Goal: Task Accomplishment & Management: Use online tool/utility

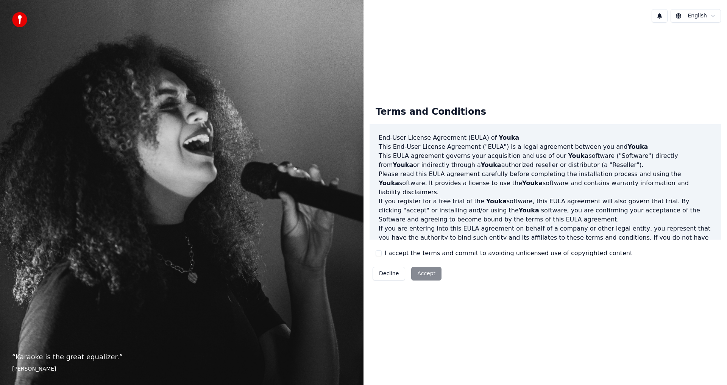
click at [374, 251] on div "Terms and Conditions End-User License Agreement (EULA) of Youka This End-User L…" at bounding box center [546, 192] width 352 height 184
click at [381, 256] on button "I accept the terms and commit to avoiding unlicensed use of copyrighted content" at bounding box center [379, 253] width 6 height 6
click at [426, 274] on button "Accept" at bounding box center [426, 274] width 30 height 14
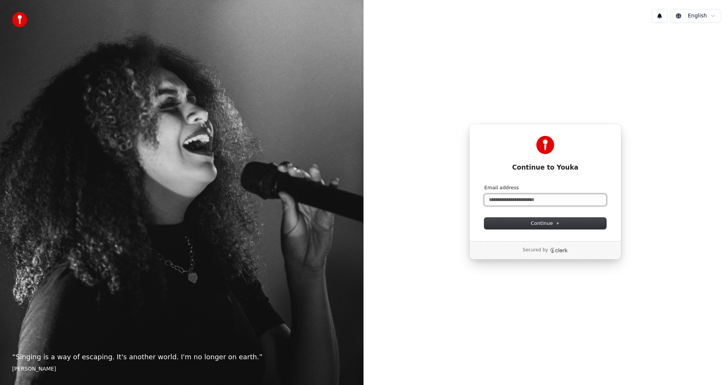
click at [507, 198] on input "Email address" at bounding box center [545, 199] width 122 height 11
click at [558, 223] on icon at bounding box center [559, 224] width 2 height 2
click at [542, 223] on span "Continue" at bounding box center [545, 223] width 29 height 7
click at [538, 219] on button "Continue" at bounding box center [545, 223] width 122 height 11
click at [545, 204] on input "**********" at bounding box center [545, 199] width 122 height 11
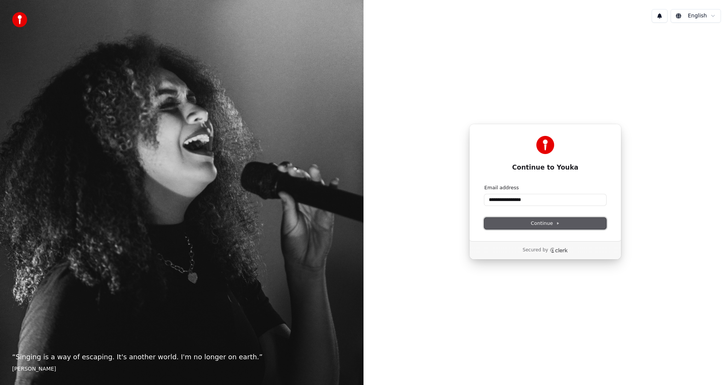
click at [546, 220] on button "Continue" at bounding box center [545, 223] width 122 height 11
click at [488, 200] on input "**********" at bounding box center [545, 199] width 122 height 11
click at [538, 219] on button "Continue" at bounding box center [545, 223] width 122 height 11
click at [537, 250] on p "Secured by" at bounding box center [535, 250] width 25 height 6
click at [542, 257] on div "Secured by" at bounding box center [546, 250] width 152 height 18
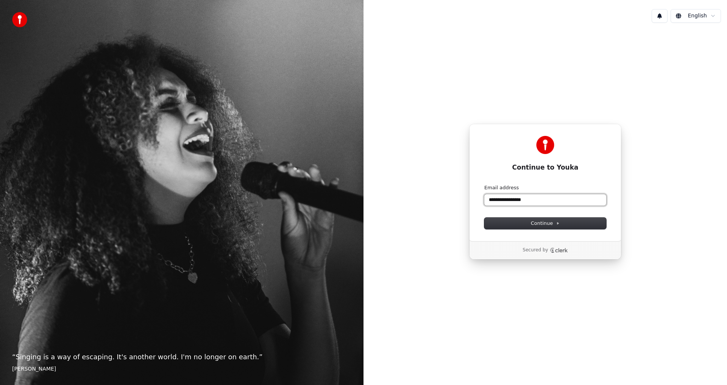
click at [498, 200] on input "**********" at bounding box center [545, 199] width 122 height 11
click at [547, 223] on span "Continue" at bounding box center [545, 223] width 29 height 7
type input "**********"
click at [564, 251] on icon "Clerk logo" at bounding box center [561, 250] width 13 height 4
click at [499, 200] on input "Email address" at bounding box center [545, 199] width 122 height 11
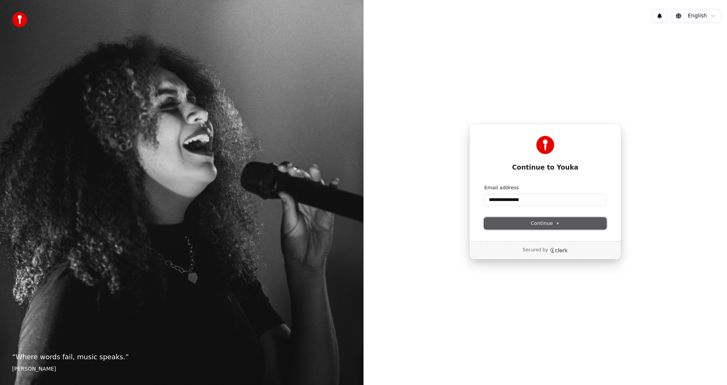
click at [559, 224] on icon at bounding box center [558, 224] width 4 height 4
type input "**********"
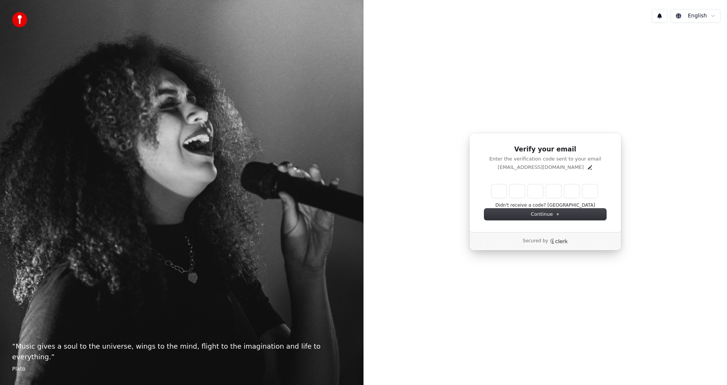
type input "*"
type input "**"
type input "*"
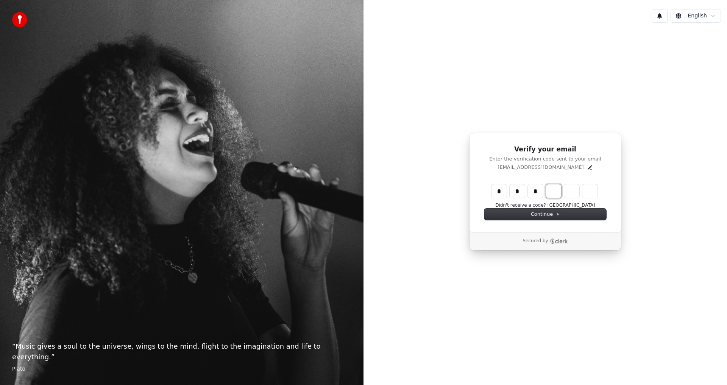
type input "***"
type input "*"
type input "****"
type input "*"
type input "******"
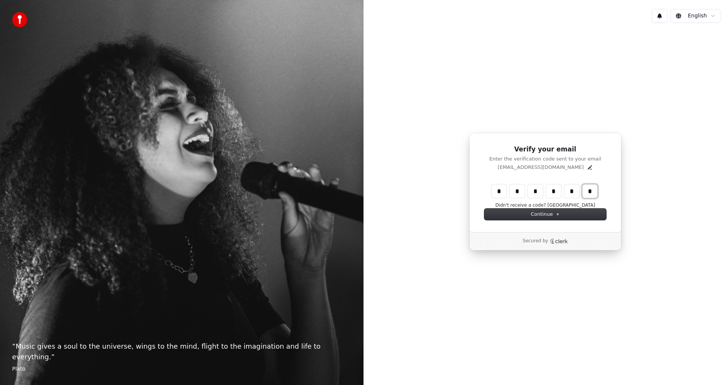
type input "*"
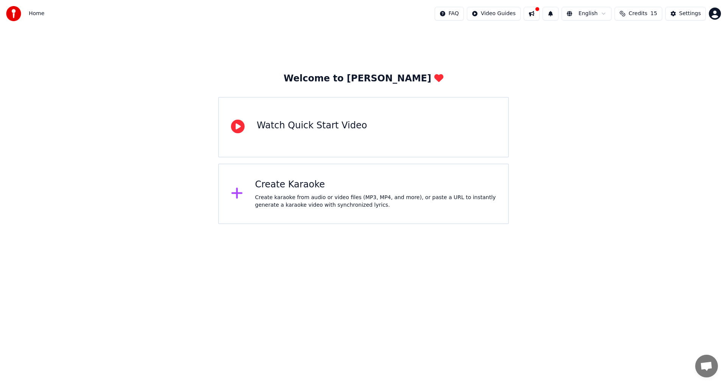
click at [234, 127] on icon at bounding box center [238, 127] width 14 height 14
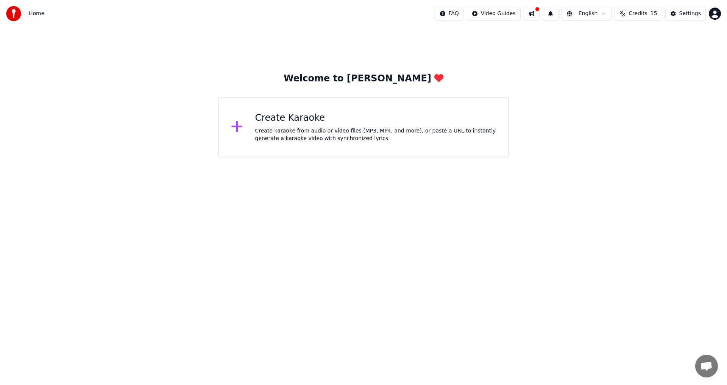
click at [276, 127] on div "Create karaoke from audio or video files (MP3, MP4, and more), or paste a URL t…" at bounding box center [375, 134] width 241 height 15
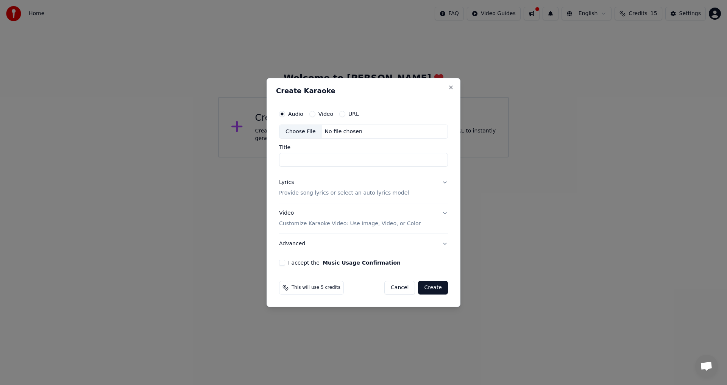
click at [342, 115] on button "URL" at bounding box center [342, 114] width 6 height 6
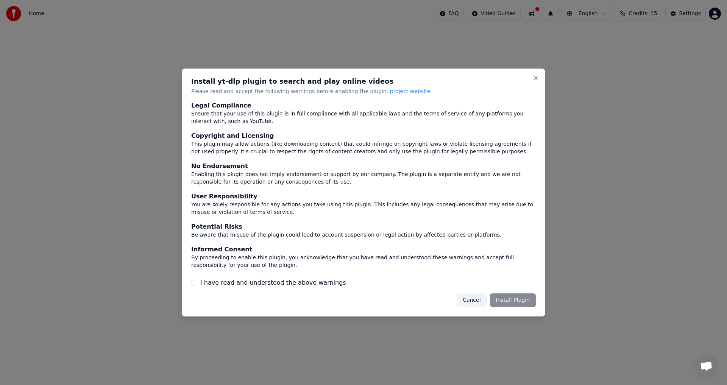
click at [194, 284] on button "I have read and understood the above warnings" at bounding box center [194, 283] width 6 height 6
click at [515, 297] on button "Install Plugin" at bounding box center [513, 301] width 46 height 14
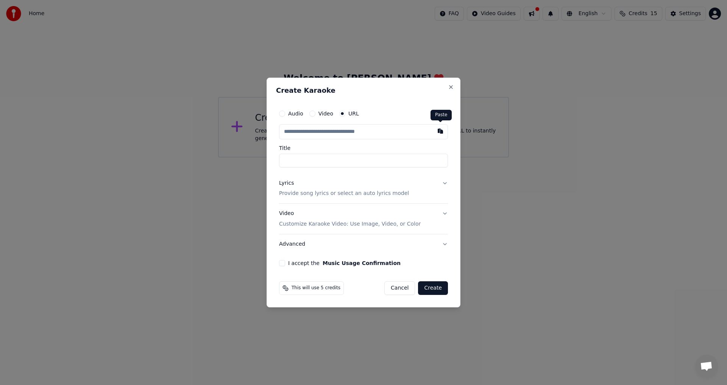
click at [439, 130] on button "button" at bounding box center [440, 131] width 15 height 14
type input "**********"
type input "*********"
click at [438, 288] on button "Create" at bounding box center [433, 288] width 30 height 14
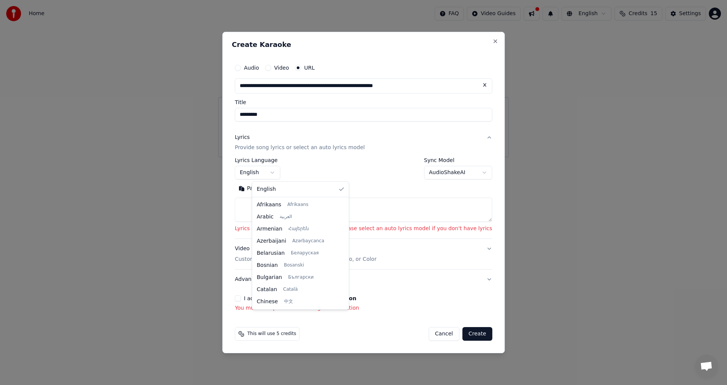
click at [288, 158] on body "**********" at bounding box center [363, 79] width 727 height 158
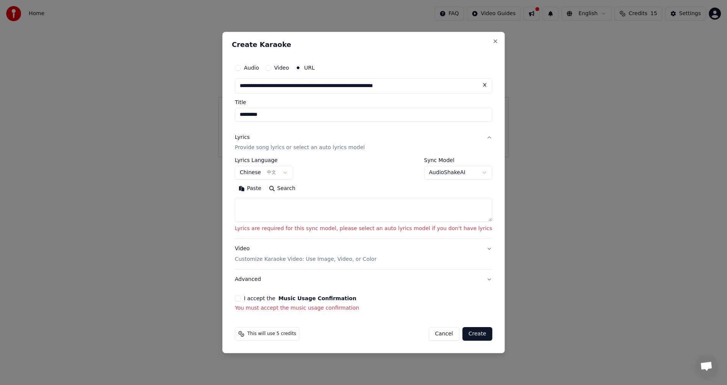
click at [241, 298] on button "I accept the Music Usage Confirmation" at bounding box center [238, 298] width 6 height 6
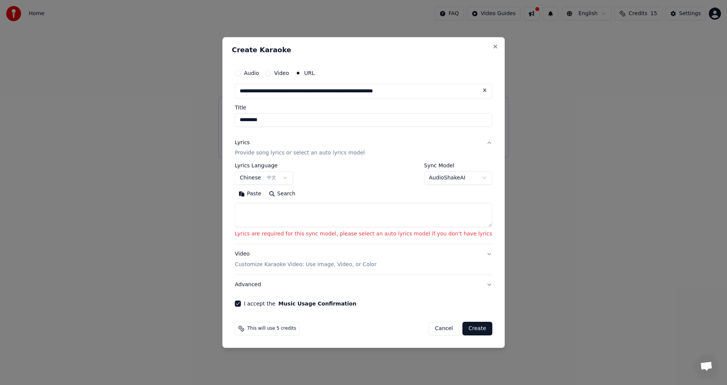
click at [463, 330] on button "Create" at bounding box center [478, 329] width 30 height 14
click at [289, 158] on body "**********" at bounding box center [363, 79] width 727 height 158
click at [277, 215] on textarea at bounding box center [364, 215] width 258 height 24
click at [299, 194] on button "Search" at bounding box center [282, 194] width 34 height 12
click at [263, 210] on textarea at bounding box center [364, 215] width 258 height 24
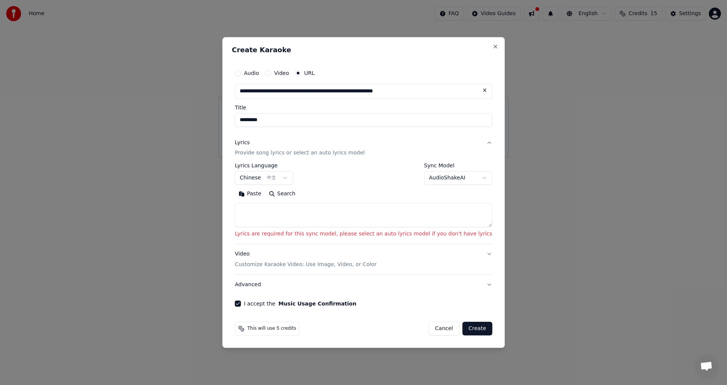
click at [467, 331] on button "Create" at bounding box center [478, 329] width 30 height 14
click at [286, 158] on body "**********" at bounding box center [363, 79] width 727 height 158
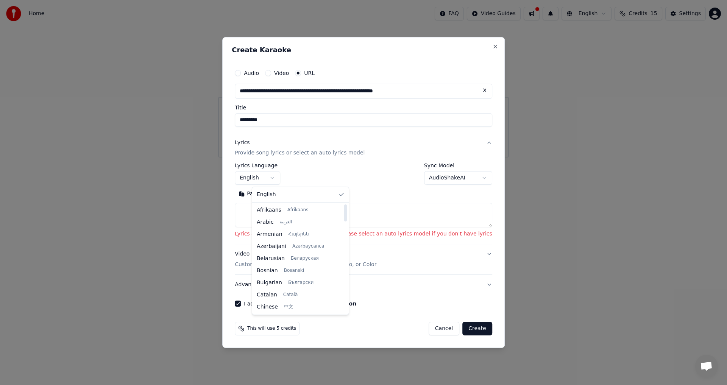
select select "**"
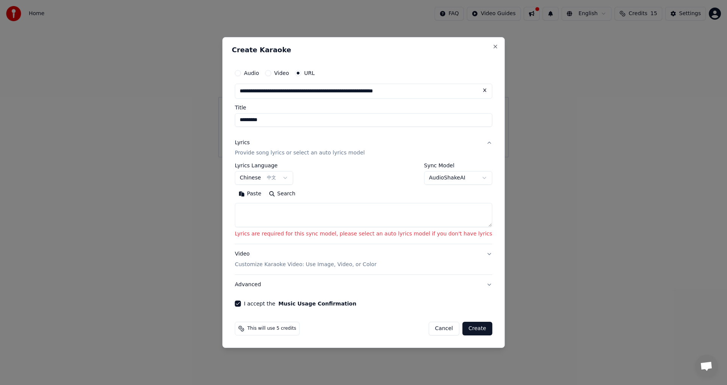
click at [323, 154] on p "Provide song lyrics or select an auto lyrics model" at bounding box center [300, 154] width 130 height 8
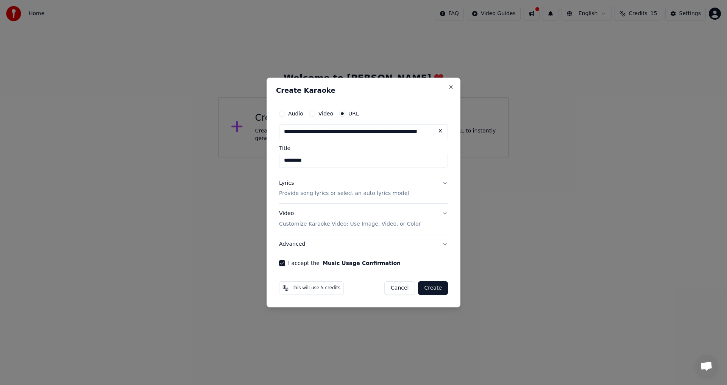
click at [436, 291] on button "Create" at bounding box center [433, 288] width 30 height 14
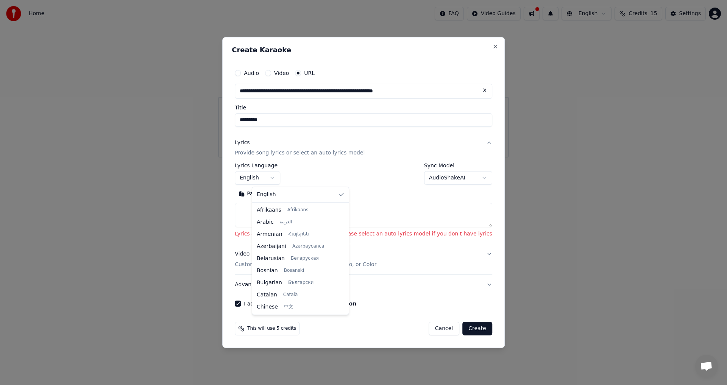
click at [282, 158] on body "**********" at bounding box center [363, 79] width 727 height 158
select select "**"
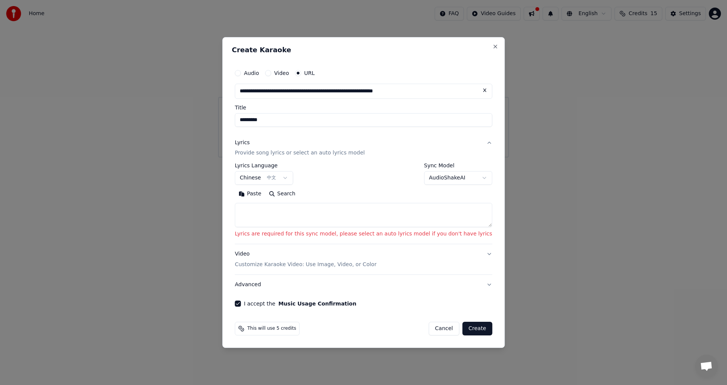
click at [340, 155] on p "Provide song lyrics or select an auto lyrics model" at bounding box center [300, 154] width 130 height 8
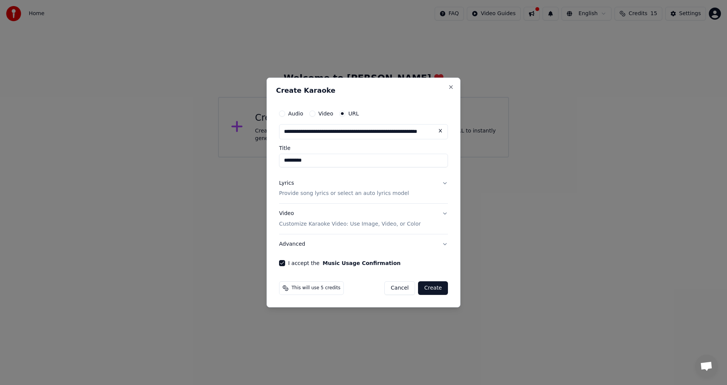
click at [434, 294] on button "Create" at bounding box center [433, 288] width 30 height 14
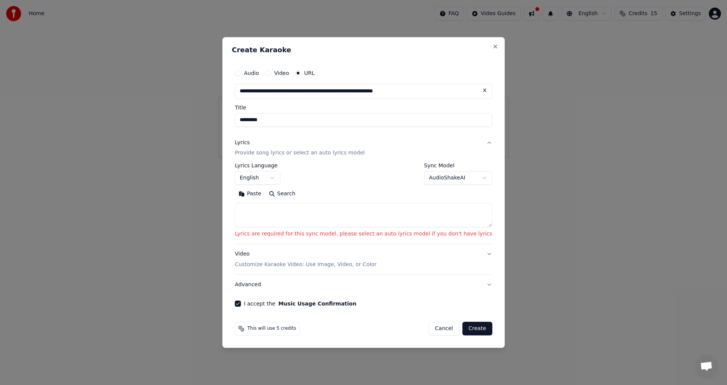
click at [290, 185] on div "**********" at bounding box center [364, 195] width 258 height 64
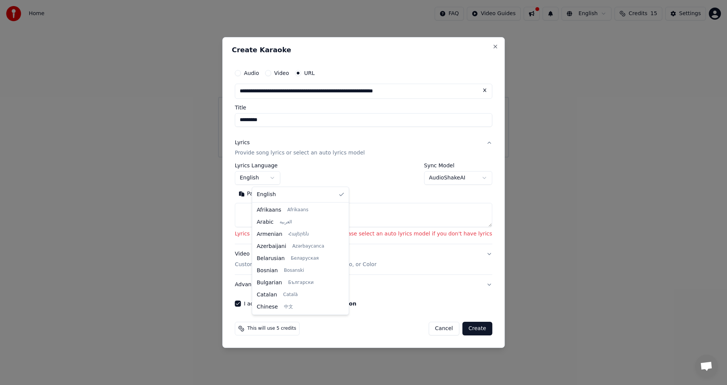
click at [288, 158] on body "**********" at bounding box center [363, 79] width 727 height 158
select select "**"
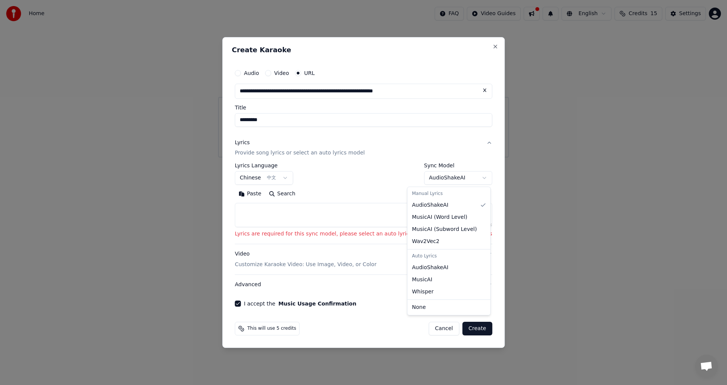
click at [443, 158] on body "**********" at bounding box center [363, 79] width 727 height 158
click at [423, 256] on div "Auto Lyrics" at bounding box center [449, 256] width 80 height 11
click at [429, 259] on div "Auto Lyrics" at bounding box center [449, 256] width 80 height 11
click at [432, 258] on div "Auto Lyrics" at bounding box center [449, 256] width 80 height 11
select select "**********"
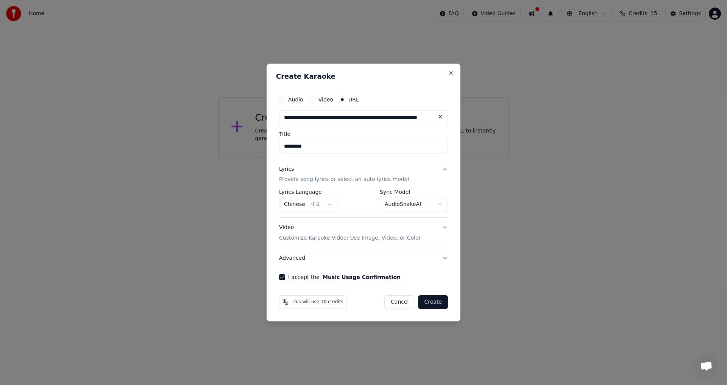
click at [437, 303] on button "Create" at bounding box center [433, 302] width 30 height 14
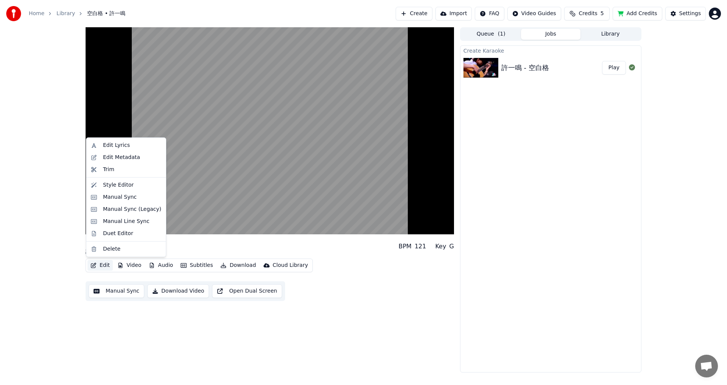
click at [104, 266] on button "Edit" at bounding box center [100, 265] width 25 height 11
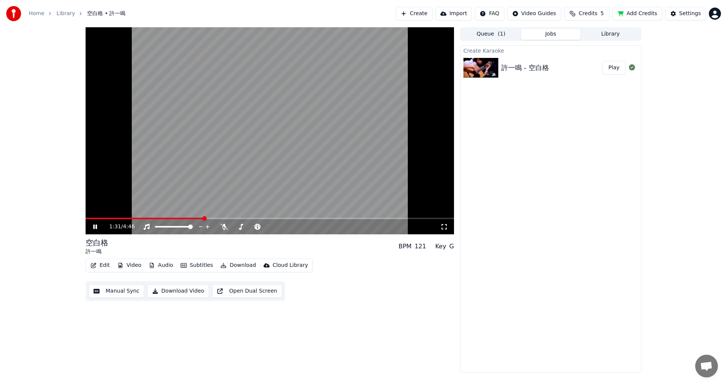
click at [92, 226] on icon at bounding box center [101, 227] width 18 height 6
click at [192, 264] on button "Subtitles" at bounding box center [197, 265] width 38 height 11
click at [141, 319] on div "1:31 / 4:46 空白格 許一鳴 BPM 121 Key G Edit Video Audio Subtitles Download Cloud Lib…" at bounding box center [270, 199] width 369 height 345
click at [132, 265] on button "Video" at bounding box center [129, 265] width 30 height 11
click at [93, 226] on icon at bounding box center [95, 226] width 5 height 5
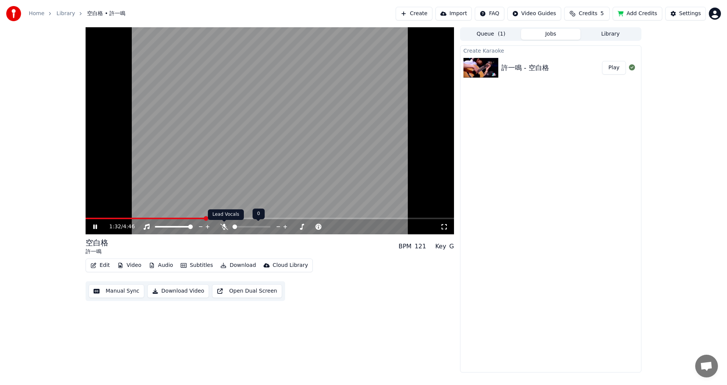
click at [225, 228] on icon at bounding box center [224, 227] width 8 height 6
click at [233, 229] on span at bounding box center [235, 227] width 5 height 5
click at [268, 228] on span at bounding box center [268, 227] width 5 height 5
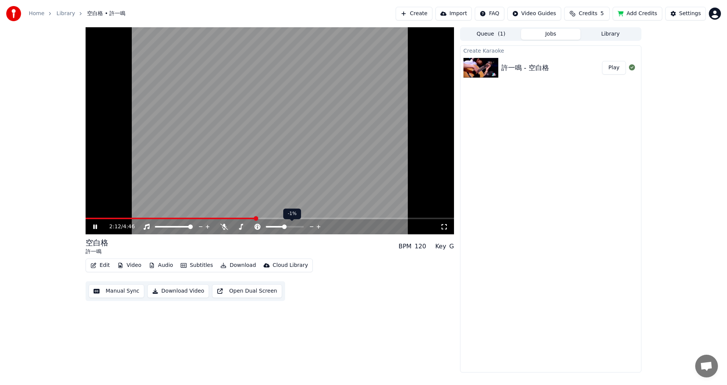
click at [284, 228] on span at bounding box center [284, 227] width 5 height 5
click at [319, 225] on icon at bounding box center [319, 227] width 4 height 4
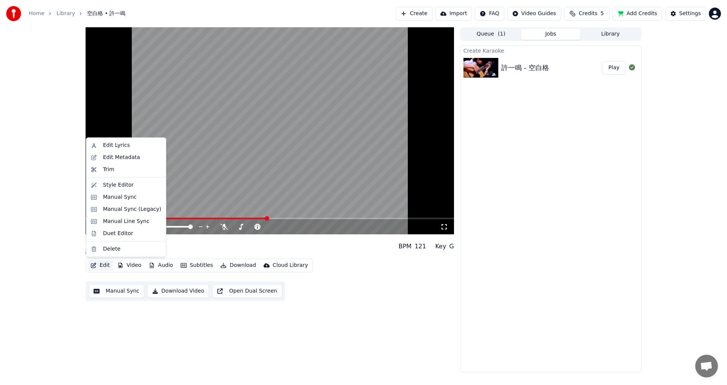
click at [108, 265] on button "Edit" at bounding box center [100, 265] width 25 height 11
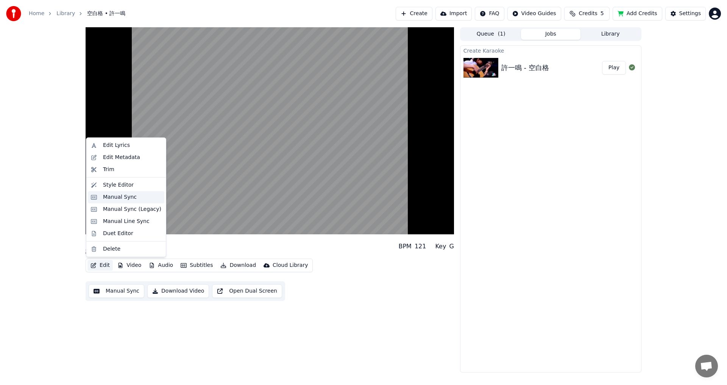
click at [116, 199] on div "Manual Sync" at bounding box center [120, 198] width 34 height 8
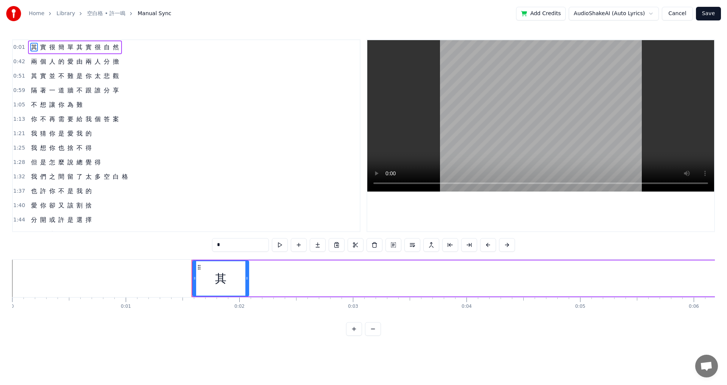
click at [103, 12] on link "空白格 • 許一鳴" at bounding box center [106, 14] width 38 height 8
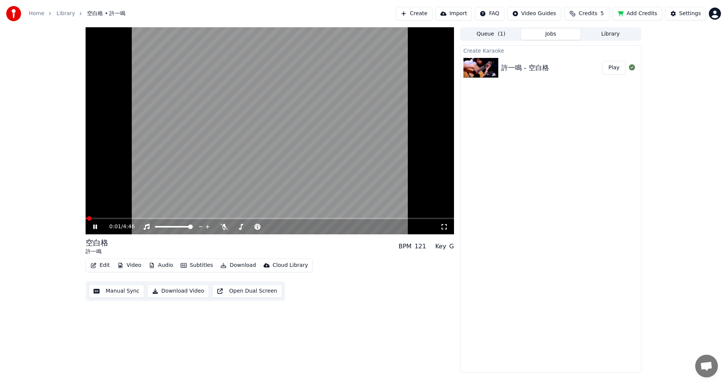
click at [106, 264] on button "Edit" at bounding box center [100, 265] width 25 height 11
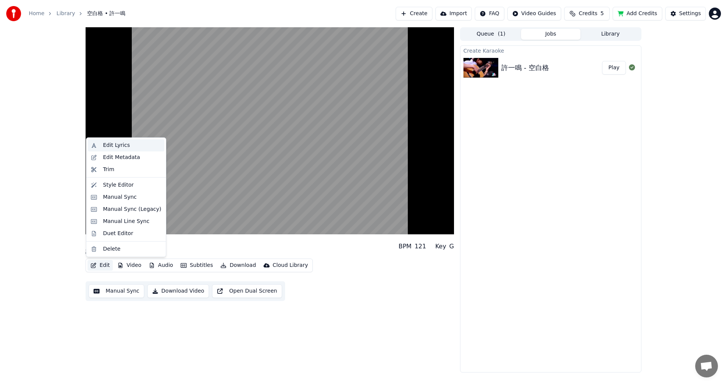
click at [122, 147] on div "Edit Lyrics" at bounding box center [116, 146] width 27 height 8
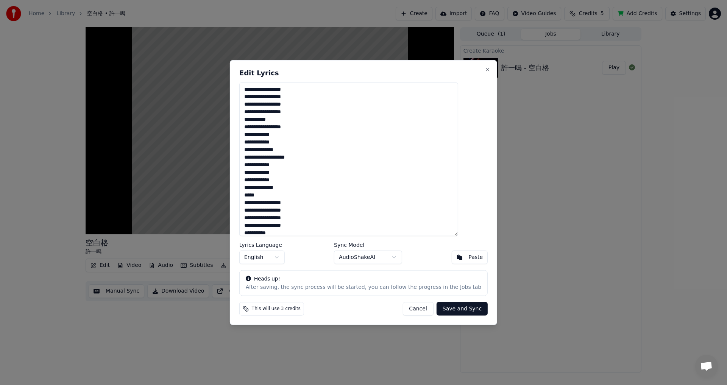
click at [291, 258] on body "**********" at bounding box center [363, 192] width 727 height 385
click at [450, 308] on button "Save and Sync" at bounding box center [462, 309] width 51 height 14
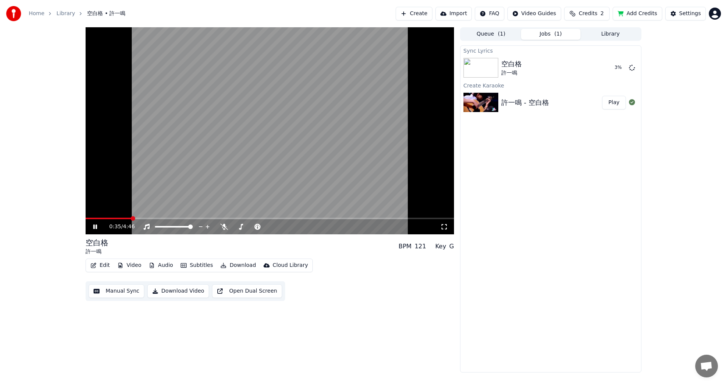
click at [96, 226] on icon at bounding box center [95, 227] width 4 height 5
click at [93, 218] on span at bounding box center [90, 219] width 8 height 2
click at [223, 226] on icon at bounding box center [224, 227] width 8 height 6
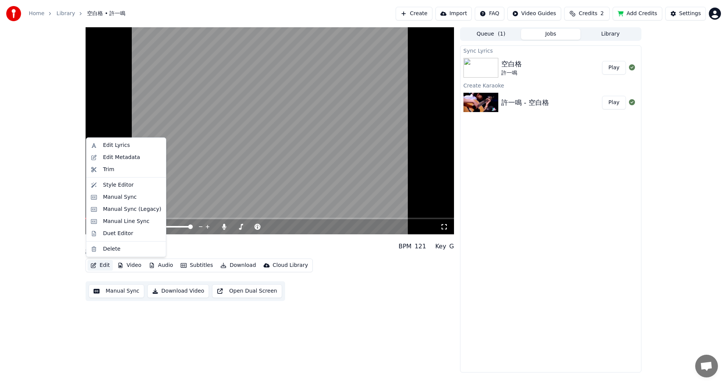
click at [101, 267] on button "Edit" at bounding box center [100, 265] width 25 height 11
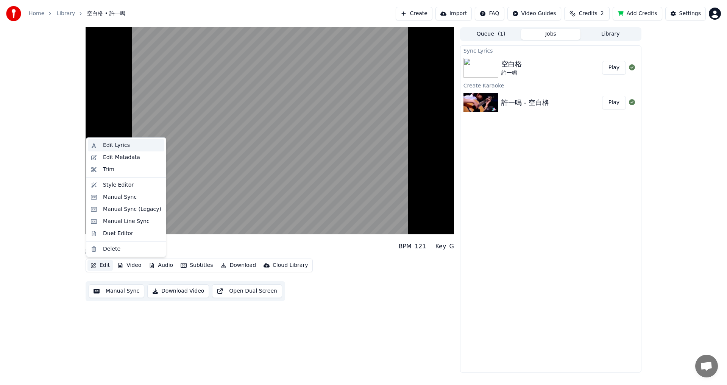
click at [117, 144] on div "Edit Lyrics" at bounding box center [116, 146] width 27 height 8
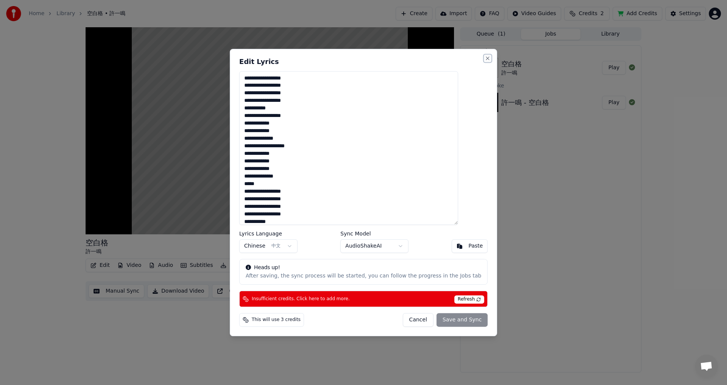
click at [485, 58] on button "Close" at bounding box center [488, 58] width 6 height 6
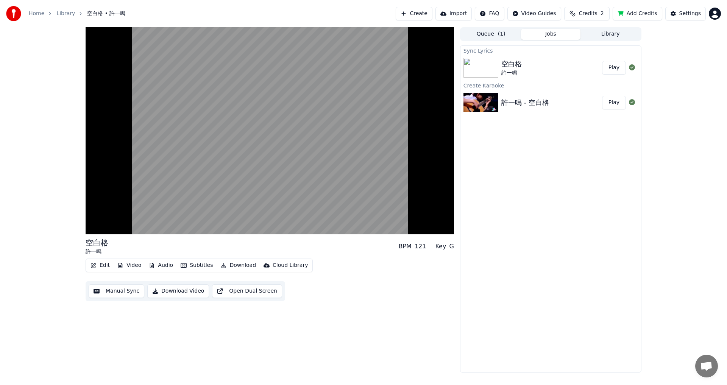
click at [101, 264] on button "Edit" at bounding box center [100, 265] width 25 height 11
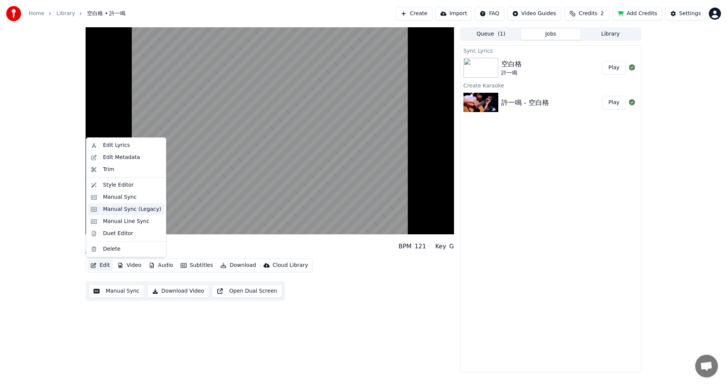
click at [128, 211] on div "Manual Sync (Legacy)" at bounding box center [132, 210] width 58 height 8
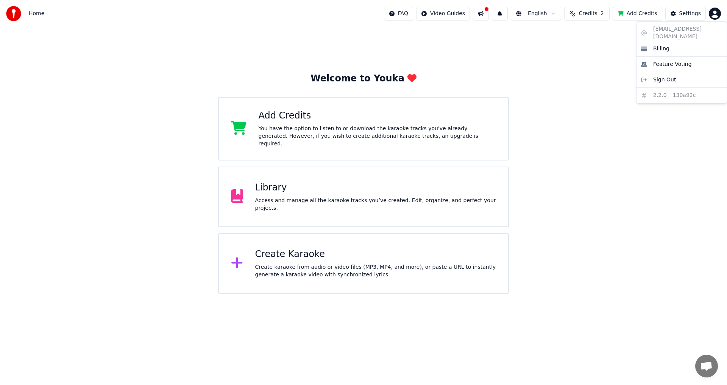
click at [713, 13] on html "Home FAQ Video Guides English Credits 2 Add Credits Settings Welcome to Youka A…" at bounding box center [363, 147] width 727 height 294
click at [12, 13] on html "Home FAQ Video Guides English Credits 2 Add Credits Settings Welcome to Youka A…" at bounding box center [363, 147] width 727 height 294
click at [486, 11] on button at bounding box center [481, 14] width 16 height 14
click at [452, 16] on html "Home FAQ Video Guides English Credits 2 Add Credits Settings Welcome to Youka A…" at bounding box center [363, 147] width 727 height 294
click at [448, 43] on div "Lyrics Sync Guide" at bounding box center [454, 42] width 53 height 12
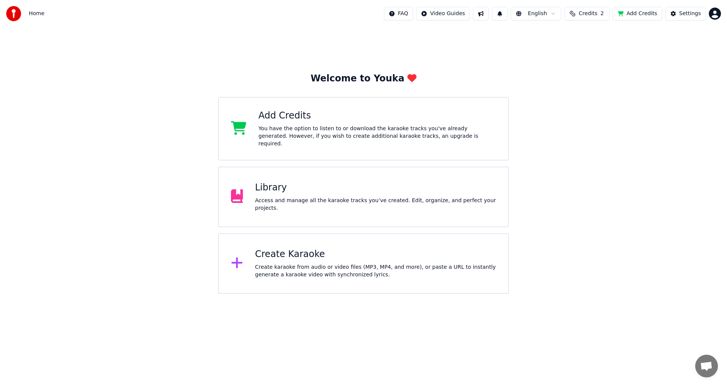
click at [16, 13] on img at bounding box center [13, 13] width 15 height 15
click at [41, 14] on span "Home" at bounding box center [37, 14] width 16 height 8
click at [35, 13] on span "Home" at bounding box center [37, 14] width 16 height 8
click at [283, 203] on div "Access and manage all the karaoke tracks you’ve created. Edit, organize, and pe…" at bounding box center [375, 204] width 241 height 15
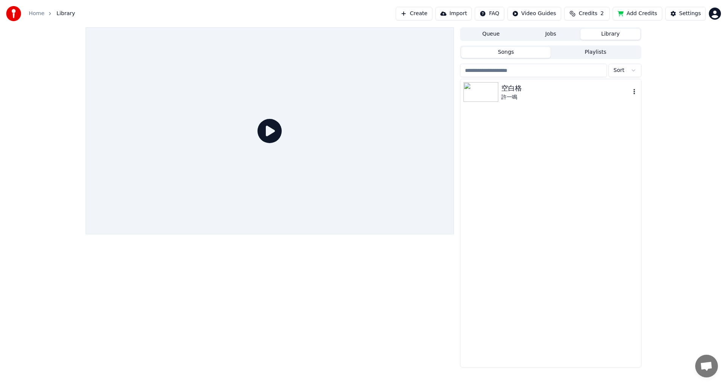
click at [494, 92] on img at bounding box center [481, 92] width 35 height 20
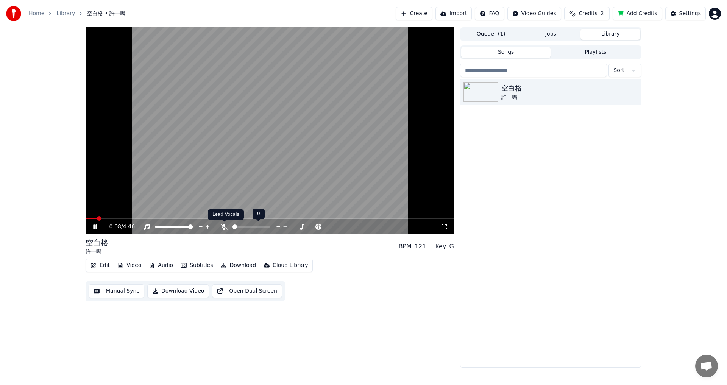
click at [222, 227] on icon at bounding box center [224, 227] width 8 height 6
click at [593, 54] on button "Playlists" at bounding box center [596, 52] width 90 height 11
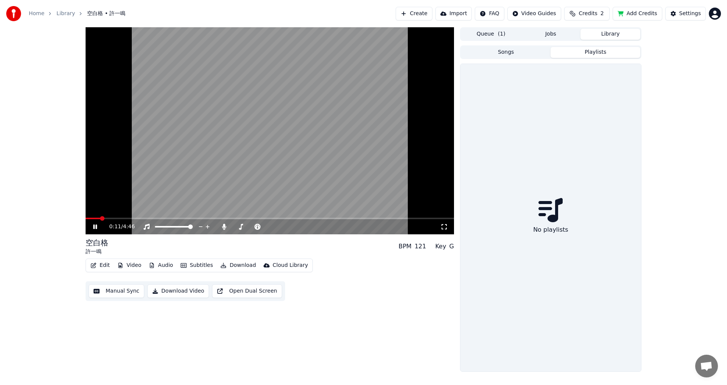
click at [520, 56] on button "Songs" at bounding box center [506, 52] width 90 height 11
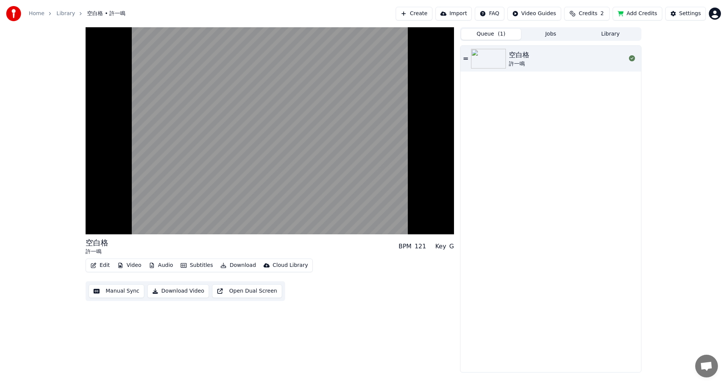
click at [494, 36] on button "Queue ( 1 )" at bounding box center [491, 34] width 60 height 11
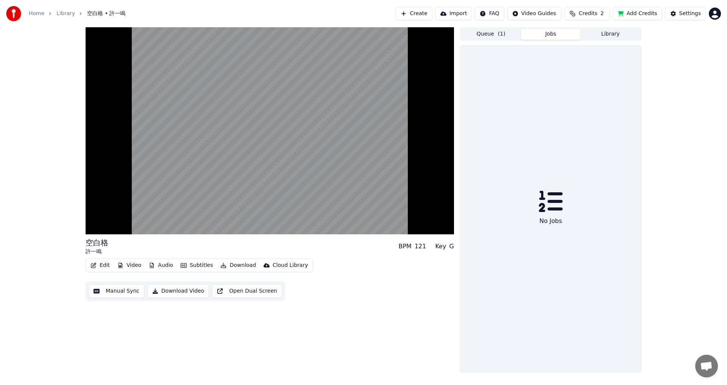
click at [554, 38] on button "Jobs" at bounding box center [551, 34] width 60 height 11
click at [496, 40] on div "Queue ( 1 ) Jobs Library" at bounding box center [550, 34] width 181 height 14
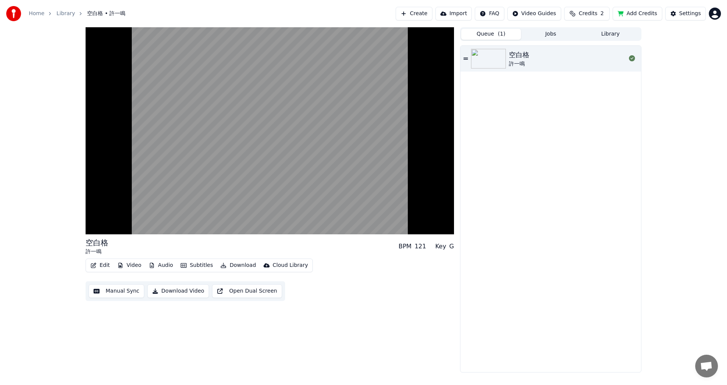
click at [495, 35] on button "Queue ( 1 )" at bounding box center [491, 34] width 60 height 11
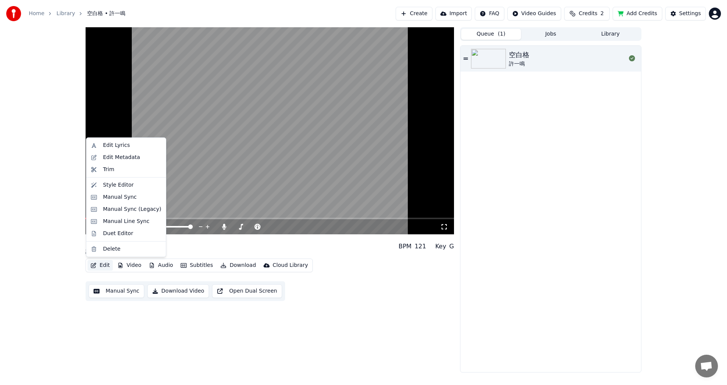
click at [105, 269] on button "Edit" at bounding box center [100, 265] width 25 height 11
click at [124, 145] on div "Edit Lyrics" at bounding box center [116, 146] width 27 height 8
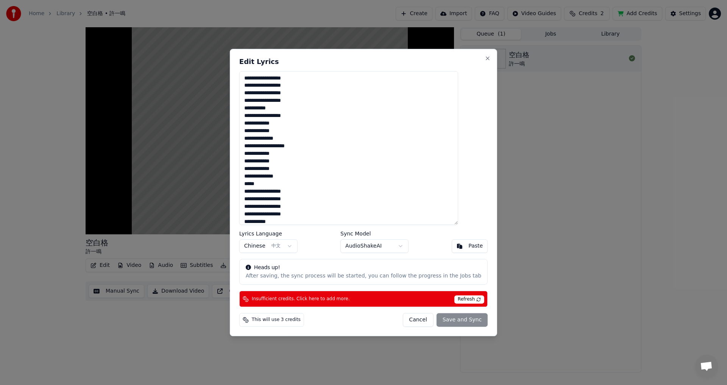
click at [455, 300] on span "Refresh" at bounding box center [470, 299] width 30 height 8
click at [354, 96] on textarea "**********" at bounding box center [348, 148] width 219 height 154
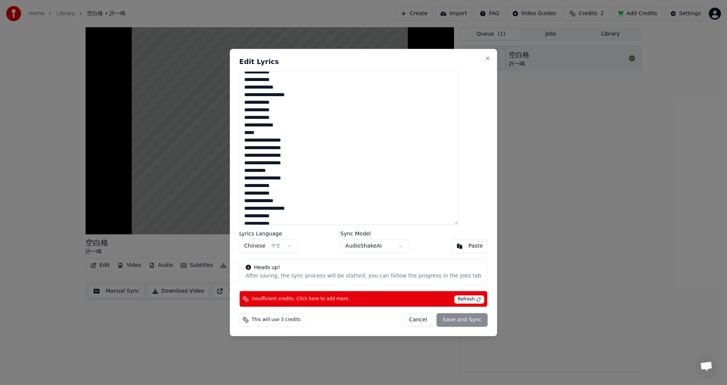
scroll to position [19, 0]
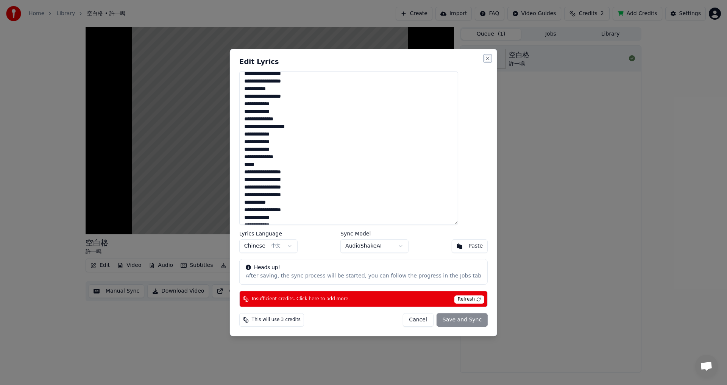
click at [485, 59] on button "Close" at bounding box center [488, 58] width 6 height 6
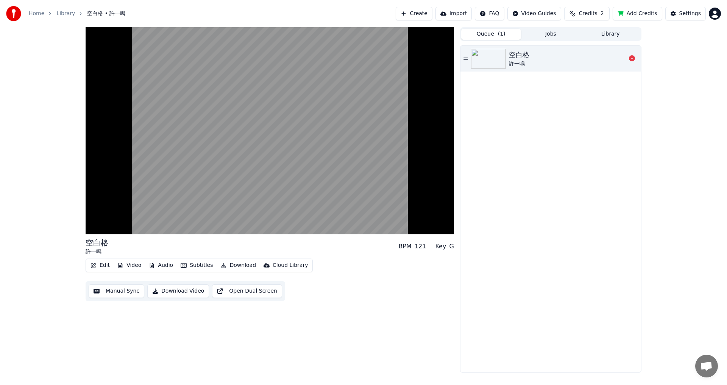
click at [509, 57] on div "空白格" at bounding box center [519, 55] width 20 height 11
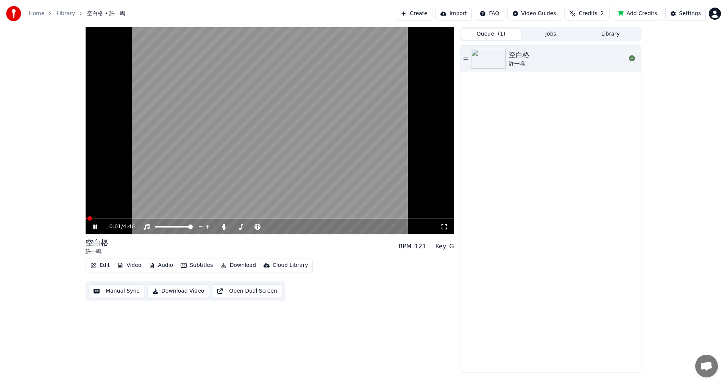
drag, startPoint x: 272, startPoint y: 181, endPoint x: 261, endPoint y: 183, distance: 11.5
click at [261, 183] on video at bounding box center [270, 130] width 369 height 207
click at [268, 181] on video at bounding box center [270, 130] width 369 height 207
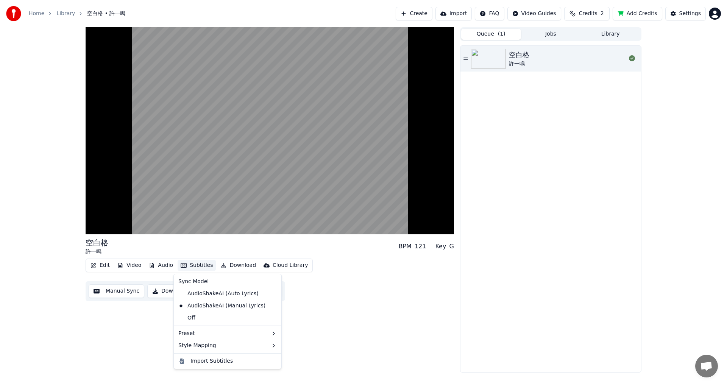
click at [194, 267] on button "Subtitles" at bounding box center [197, 265] width 38 height 11
click at [198, 295] on div "AudioShakeAI (Auto Lyrics)" at bounding box center [218, 294] width 86 height 12
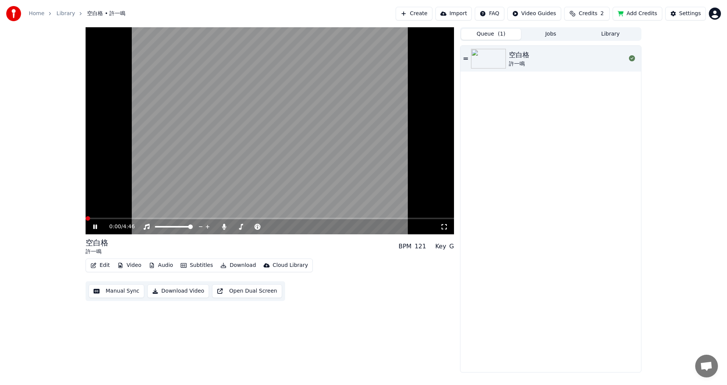
click at [86, 220] on span at bounding box center [88, 218] width 5 height 5
click at [156, 267] on button "Audio" at bounding box center [161, 265] width 30 height 11
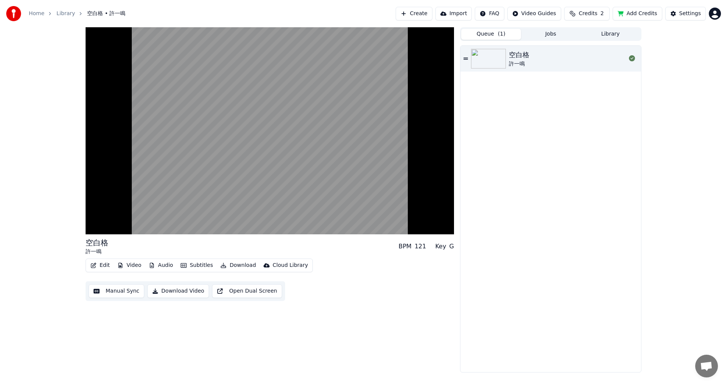
click at [374, 298] on div "Edit Video Audio Subtitles Download Cloud Library Manual Sync Download Video Op…" at bounding box center [270, 280] width 369 height 42
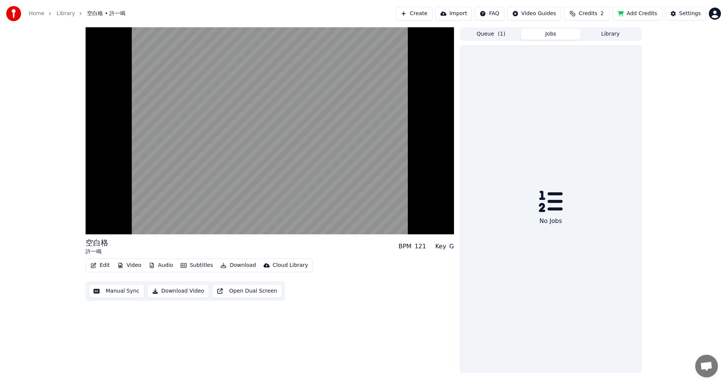
click at [553, 33] on button "Jobs" at bounding box center [551, 34] width 60 height 11
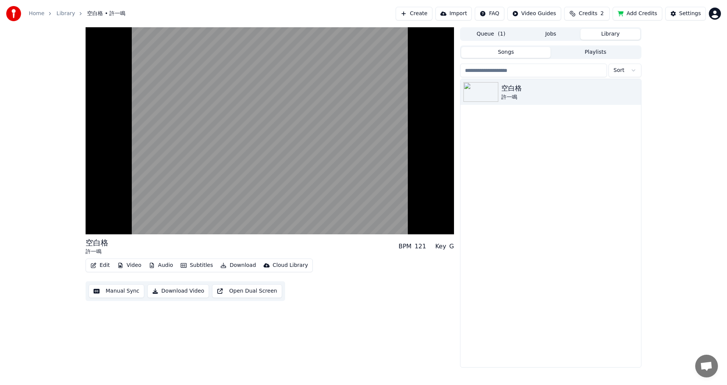
click at [605, 31] on button "Library" at bounding box center [611, 34] width 60 height 11
click at [553, 93] on div "空白格" at bounding box center [566, 88] width 129 height 11
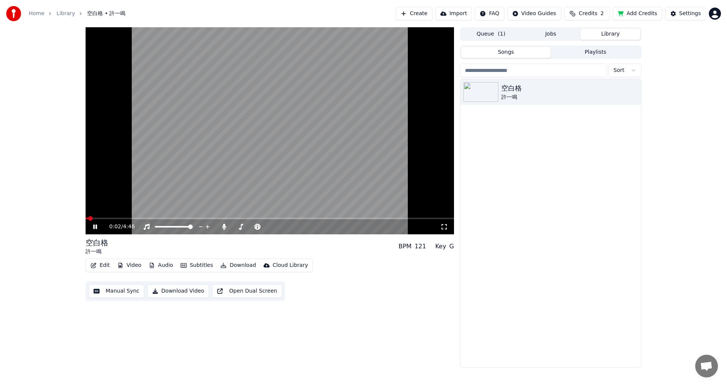
click at [269, 180] on video at bounding box center [270, 130] width 369 height 207
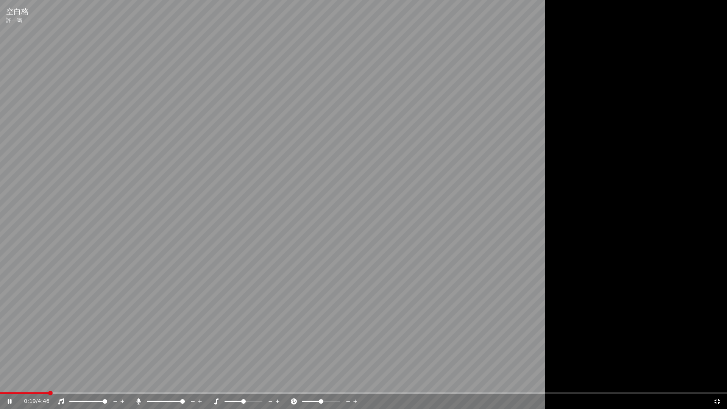
click at [48, 385] on span at bounding box center [363, 393] width 727 height 2
click at [68, 385] on span at bounding box center [363, 393] width 727 height 2
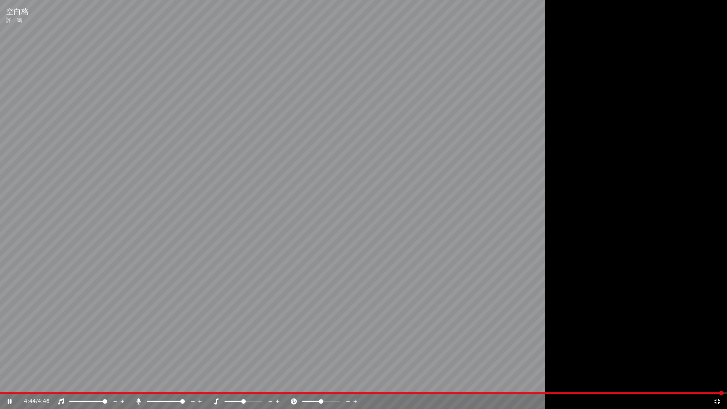
click at [142, 385] on video at bounding box center [363, 204] width 727 height 409
click at [145, 385] on video at bounding box center [363, 204] width 727 height 409
click at [149, 385] on video at bounding box center [363, 204] width 727 height 409
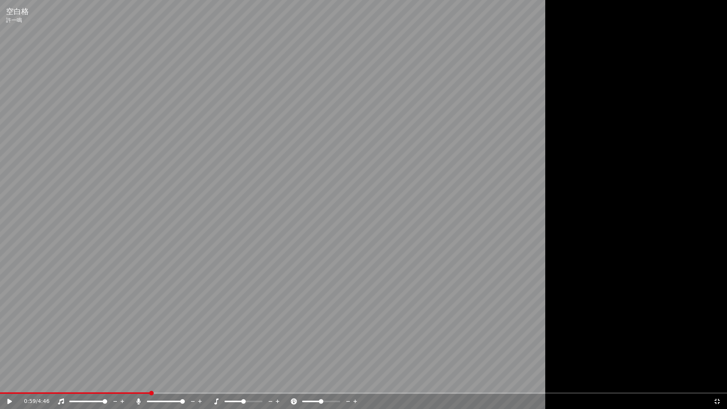
click at [150, 385] on span at bounding box center [75, 393] width 150 height 2
click at [5, 385] on div "0:59 / 4:46" at bounding box center [363, 402] width 721 height 8
click at [11, 385] on icon at bounding box center [10, 401] width 5 height 5
click at [147, 385] on span at bounding box center [149, 401] width 5 height 5
click at [245, 385] on span at bounding box center [243, 401] width 5 height 5
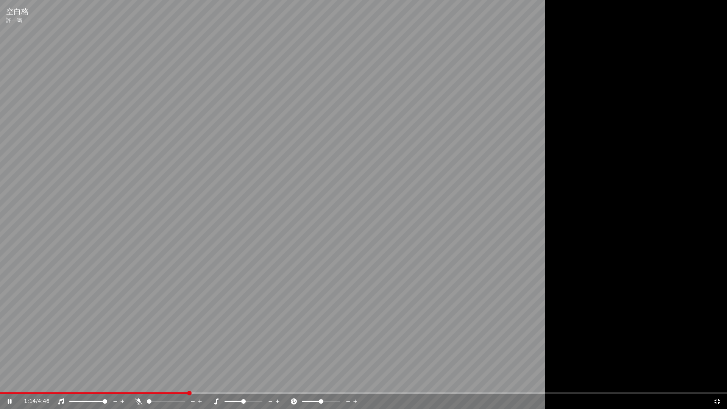
click at [56, 385] on video at bounding box center [363, 204] width 727 height 409
click at [57, 385] on span at bounding box center [94, 393] width 188 height 2
click at [7, 385] on icon at bounding box center [15, 401] width 18 height 6
click at [122, 385] on icon at bounding box center [122, 402] width 7 height 8
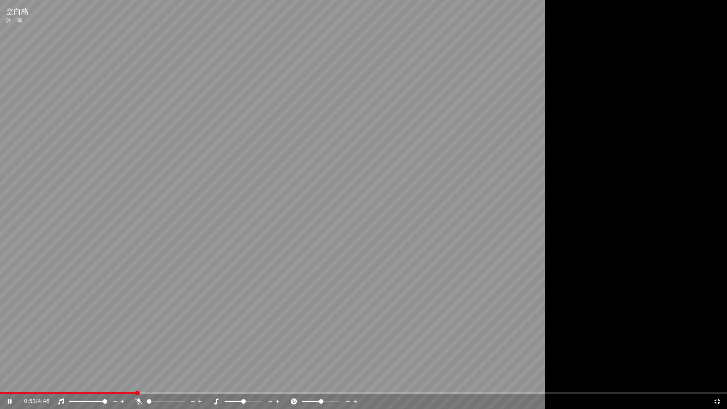
click at [107, 385] on span at bounding box center [105, 401] width 5 height 5
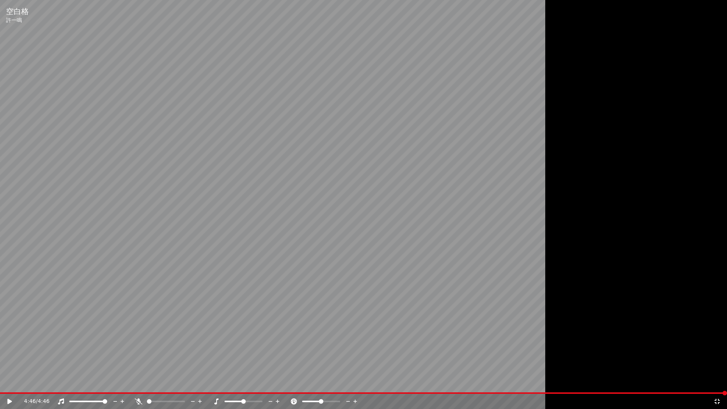
click at [717, 385] on icon at bounding box center [718, 401] width 8 height 6
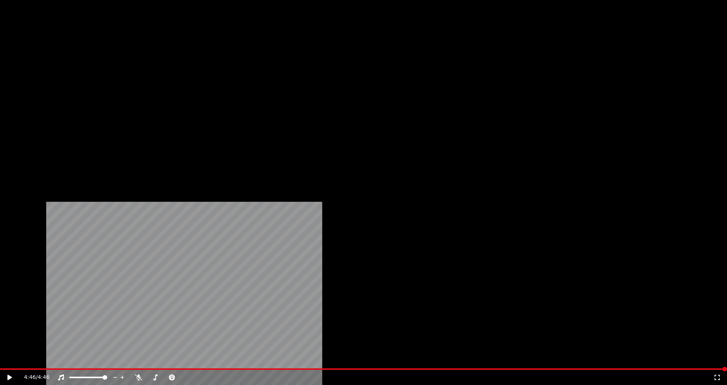
click at [195, 64] on button "Subtitles" at bounding box center [197, 58] width 38 height 11
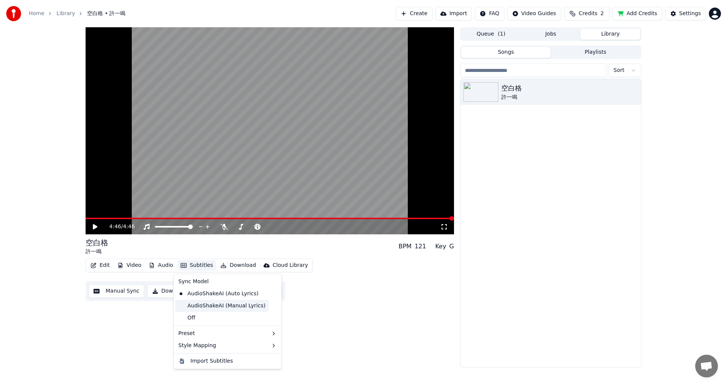
click at [196, 310] on div "AudioShakeAI (Manual Lyrics)" at bounding box center [221, 306] width 93 height 12
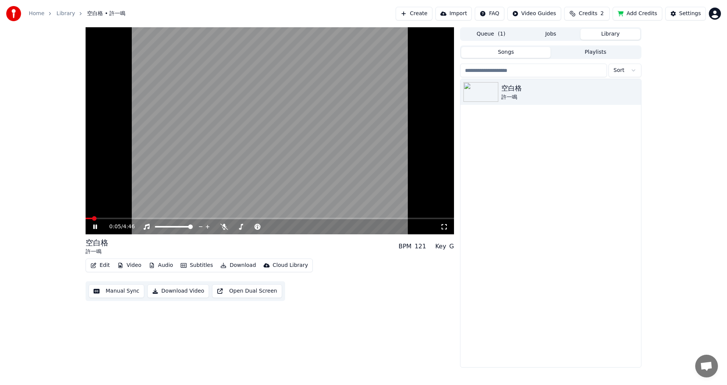
click at [194, 265] on button "Subtitles" at bounding box center [197, 265] width 38 height 11
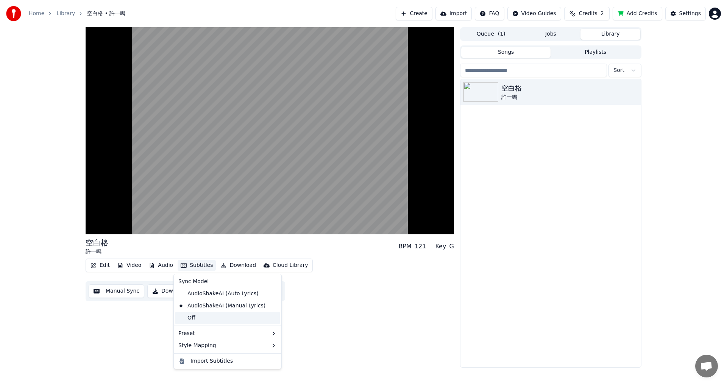
click at [195, 319] on div "Off" at bounding box center [227, 318] width 105 height 12
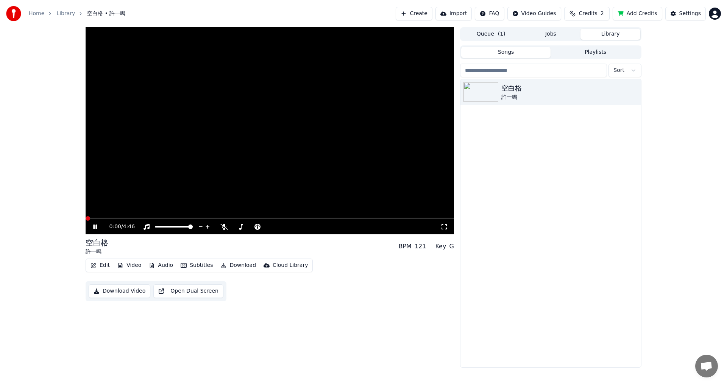
click at [86, 217] on span at bounding box center [88, 218] width 5 height 5
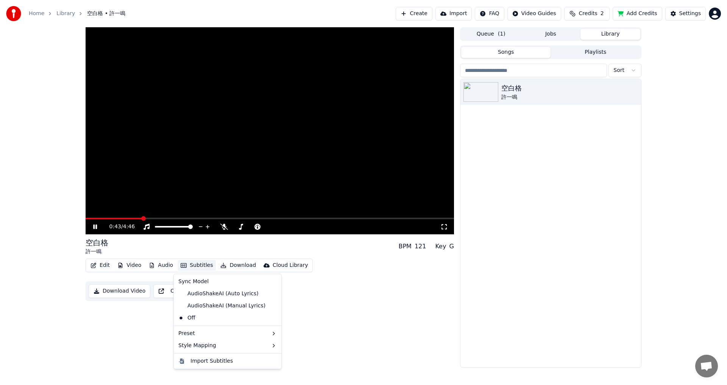
click at [192, 267] on button "Subtitles" at bounding box center [197, 265] width 38 height 11
click at [187, 281] on div "Sync Model" at bounding box center [227, 282] width 105 height 12
click at [207, 308] on div "AudioShakeAI (Manual Lyrics)" at bounding box center [221, 306] width 93 height 12
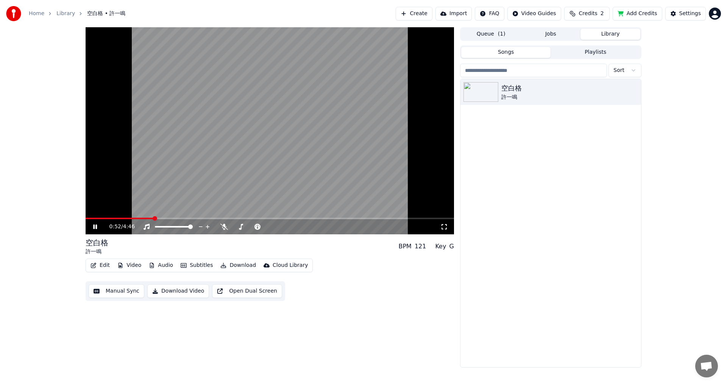
click at [94, 218] on span at bounding box center [120, 219] width 68 height 2
click at [105, 217] on video at bounding box center [270, 130] width 369 height 207
click at [97, 225] on icon at bounding box center [101, 227] width 18 height 6
click at [116, 218] on span at bounding box center [270, 219] width 369 height 2
click at [86, 219] on span at bounding box center [86, 219] width 0 height 2
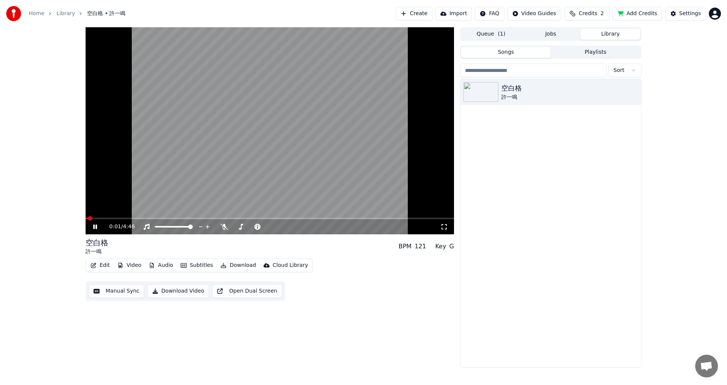
click at [95, 230] on icon at bounding box center [101, 227] width 18 height 6
drag, startPoint x: 267, startPoint y: 181, endPoint x: 282, endPoint y: 191, distance: 17.2
click at [282, 191] on video at bounding box center [270, 130] width 369 height 207
click at [94, 227] on icon at bounding box center [95, 227] width 4 height 5
click at [88, 220] on span at bounding box center [89, 218] width 5 height 5
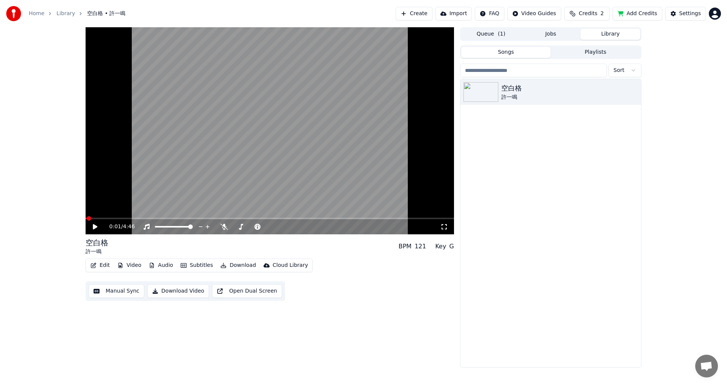
click at [93, 224] on icon at bounding box center [101, 227] width 18 height 6
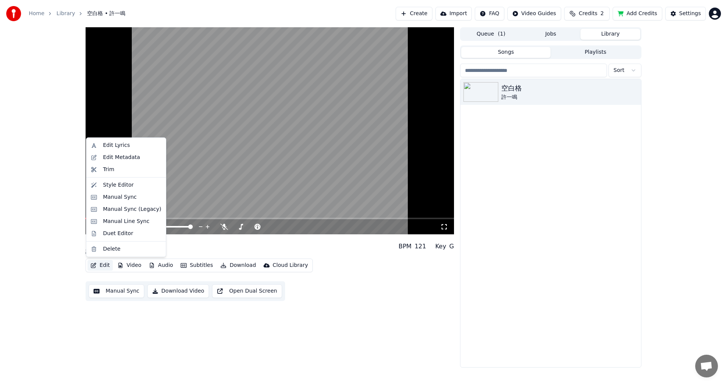
click at [101, 265] on button "Edit" at bounding box center [100, 265] width 25 height 11
click at [120, 187] on div "Style Editor" at bounding box center [118, 185] width 31 height 8
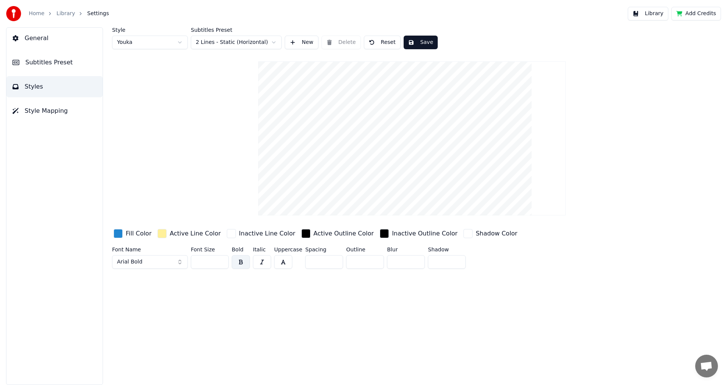
click at [222, 264] on input "**" at bounding box center [210, 262] width 38 height 14
click at [222, 259] on input "**" at bounding box center [210, 262] width 38 height 14
type input "**"
click at [222, 259] on input "**" at bounding box center [210, 262] width 38 height 14
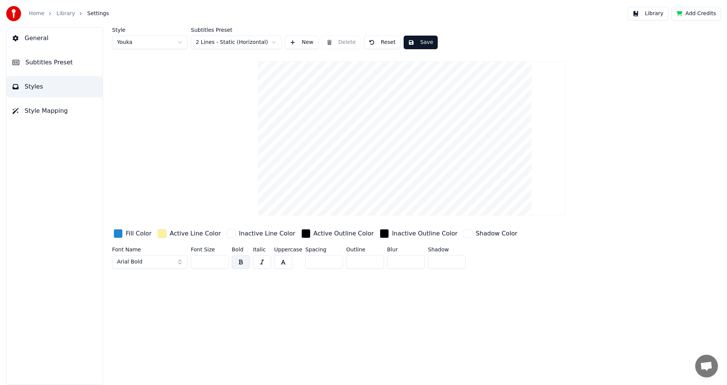
click at [45, 61] on span "Subtitles Preset" at bounding box center [48, 62] width 47 height 9
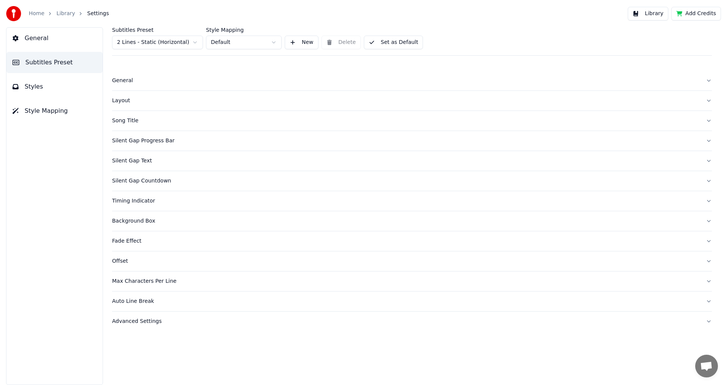
click at [44, 85] on button "Styles" at bounding box center [54, 86] width 96 height 21
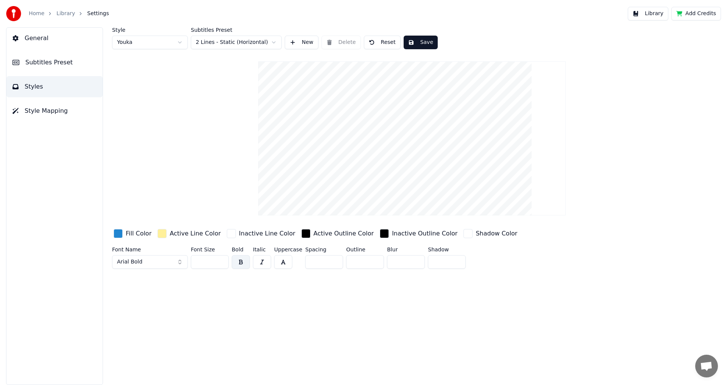
click at [42, 39] on span "General" at bounding box center [37, 38] width 24 height 9
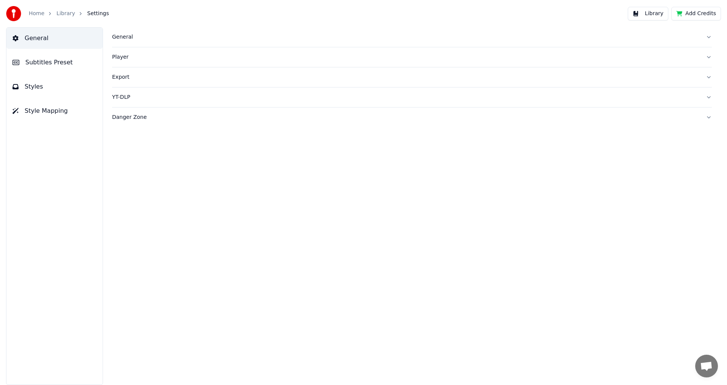
click at [40, 63] on span "Subtitles Preset" at bounding box center [48, 62] width 47 height 9
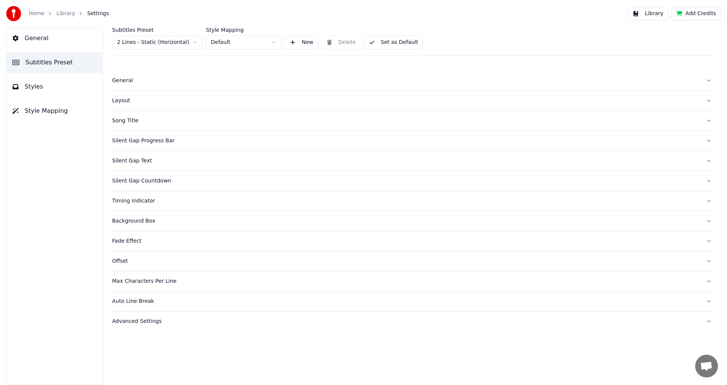
click at [45, 85] on button "Styles" at bounding box center [54, 86] width 96 height 21
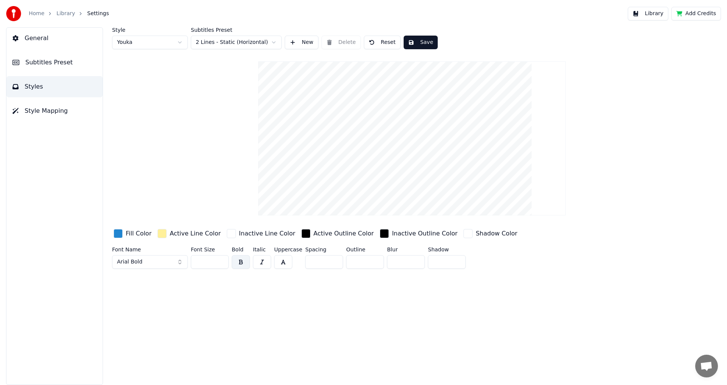
click at [45, 107] on span "Style Mapping" at bounding box center [46, 110] width 43 height 9
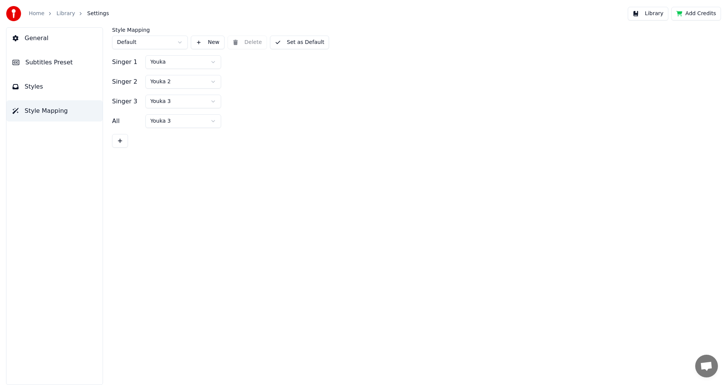
click at [39, 92] on button "Styles" at bounding box center [54, 86] width 96 height 21
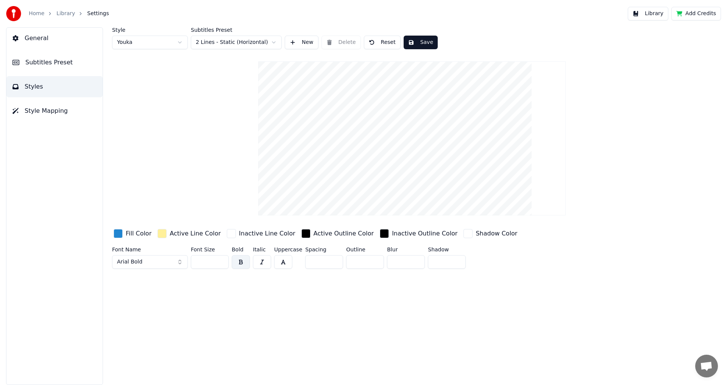
click at [36, 36] on span "General" at bounding box center [37, 38] width 24 height 9
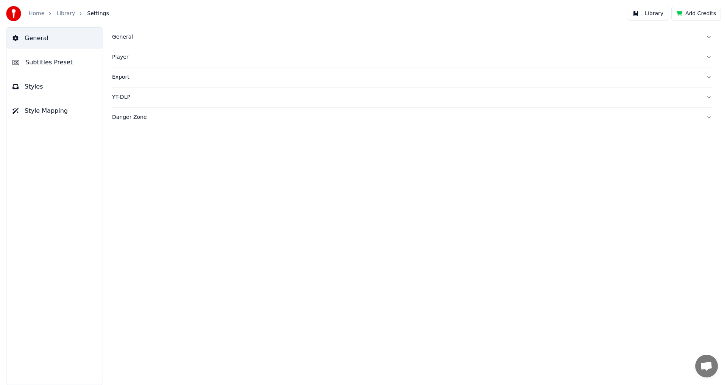
click at [68, 15] on link "Library" at bounding box center [65, 14] width 19 height 8
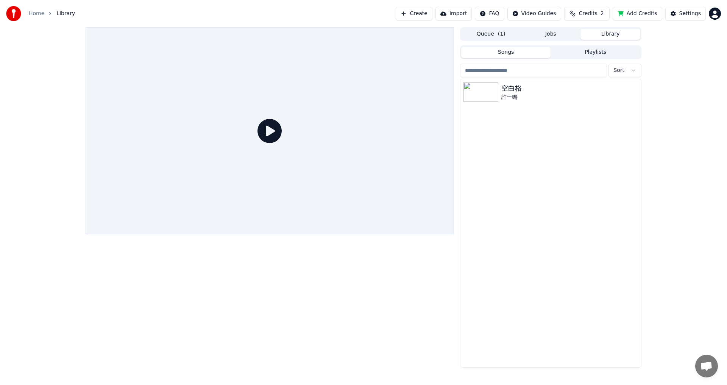
click at [507, 39] on button "Queue ( 1 )" at bounding box center [491, 34] width 60 height 11
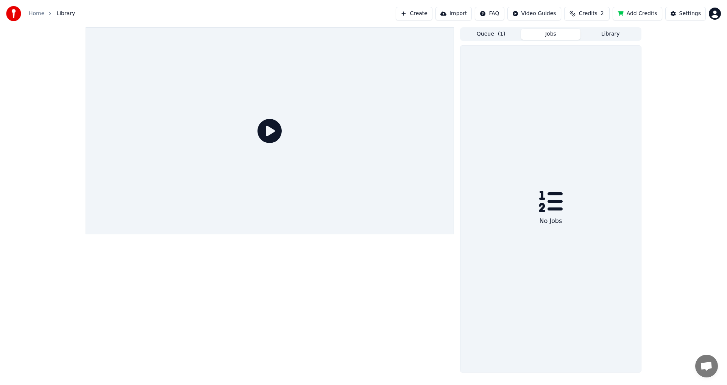
click at [557, 36] on button "Jobs" at bounding box center [551, 34] width 60 height 11
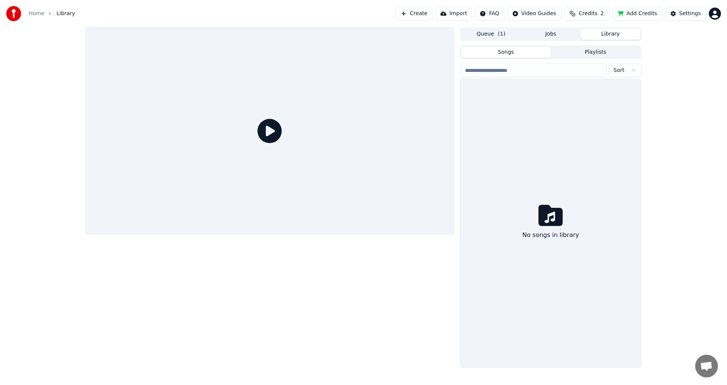
click at [601, 34] on button "Library" at bounding box center [611, 34] width 60 height 11
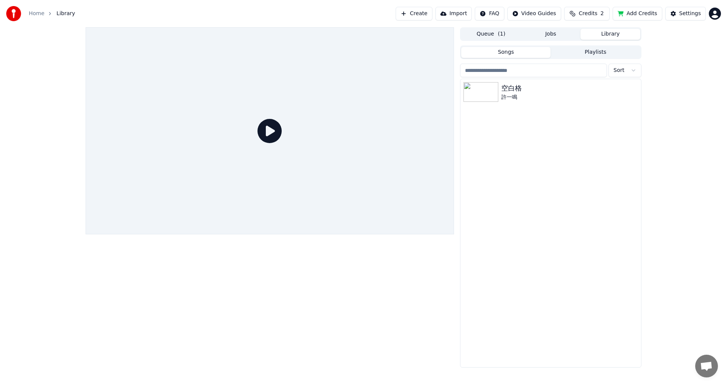
click at [592, 14] on span "Credits" at bounding box center [588, 14] width 19 height 8
click at [542, 15] on html "Home Library Create Import FAQ Video Guides Credits 2 Add Credits Settings Queu…" at bounding box center [363, 192] width 727 height 385
click at [268, 130] on html "Home Library Create Import FAQ Video Guides Credits 2 Add Credits Settings Queu…" at bounding box center [363, 192] width 727 height 385
click at [533, 99] on div "許一鳴" at bounding box center [566, 98] width 129 height 8
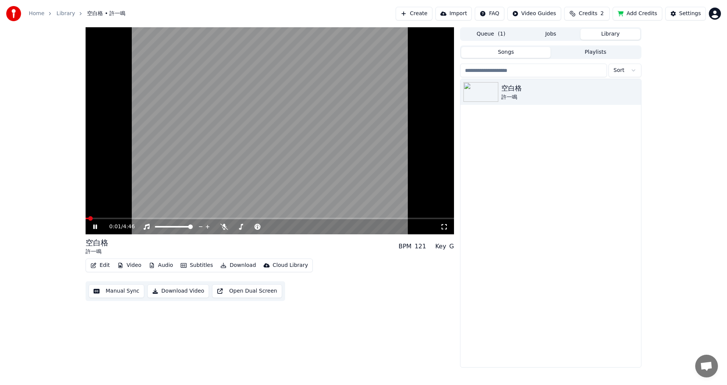
click at [94, 226] on icon at bounding box center [95, 227] width 4 height 5
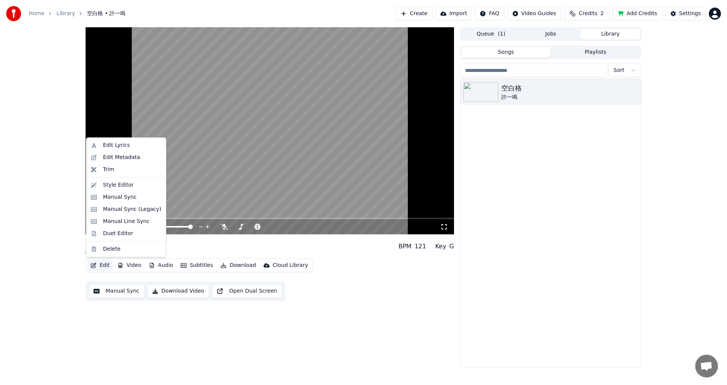
click at [97, 266] on button "Edit" at bounding box center [100, 265] width 25 height 11
click at [115, 224] on div "Manual Line Sync" at bounding box center [126, 222] width 47 height 8
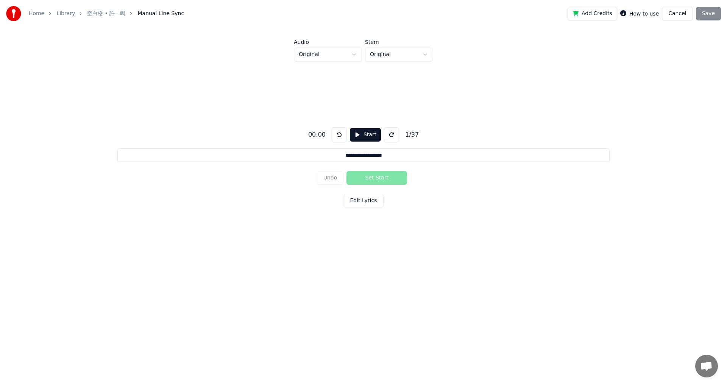
click at [360, 136] on button "Start" at bounding box center [365, 135] width 31 height 14
click at [379, 177] on button "Set Start" at bounding box center [377, 178] width 61 height 14
click at [381, 177] on button "Set End" at bounding box center [377, 178] width 61 height 14
click at [712, 17] on div "Add Credits How to use Cancel Save" at bounding box center [644, 14] width 153 height 14
click at [361, 207] on button "Edit Lyrics" at bounding box center [364, 201] width 40 height 14
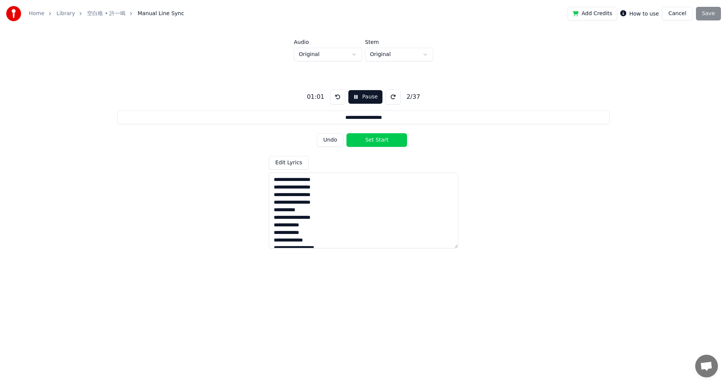
click at [417, 56] on html "**********" at bounding box center [363, 141] width 727 height 283
click at [350, 53] on html "**********" at bounding box center [363, 141] width 727 height 283
click at [378, 138] on button "Set Start" at bounding box center [377, 140] width 61 height 14
click at [378, 138] on button "Set End" at bounding box center [377, 140] width 61 height 14
type input "**********"
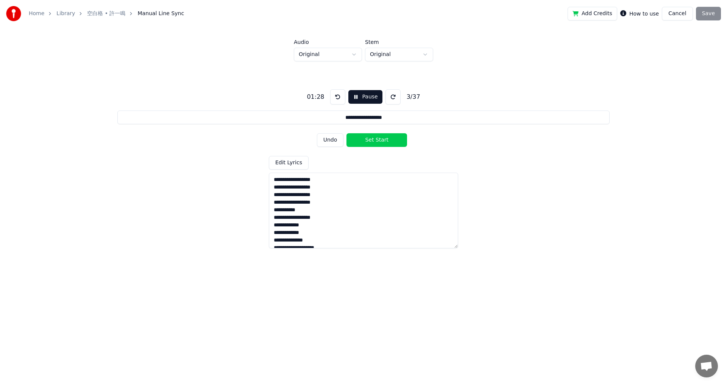
click at [355, 100] on button "Pause" at bounding box center [365, 97] width 34 height 14
click at [650, 13] on label "How to use" at bounding box center [645, 13] width 30 height 5
click at [639, 15] on label "How to use" at bounding box center [645, 13] width 30 height 5
click at [705, 13] on div "Add Credits How to use Cancel Save" at bounding box center [644, 14] width 153 height 14
click at [706, 13] on div "Add Credits How to use Cancel Save" at bounding box center [644, 14] width 153 height 14
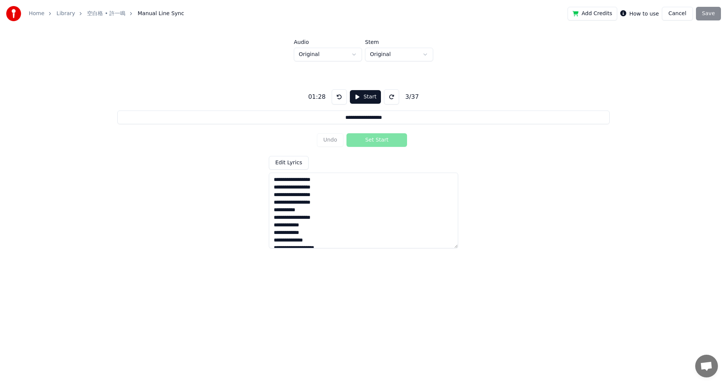
click at [678, 15] on button "Cancel" at bounding box center [677, 14] width 31 height 14
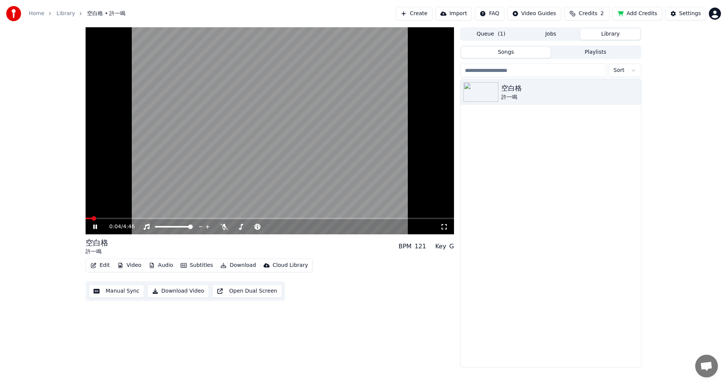
click at [96, 228] on icon at bounding box center [95, 227] width 4 height 5
click at [188, 267] on button "Subtitles" at bounding box center [197, 265] width 38 height 11
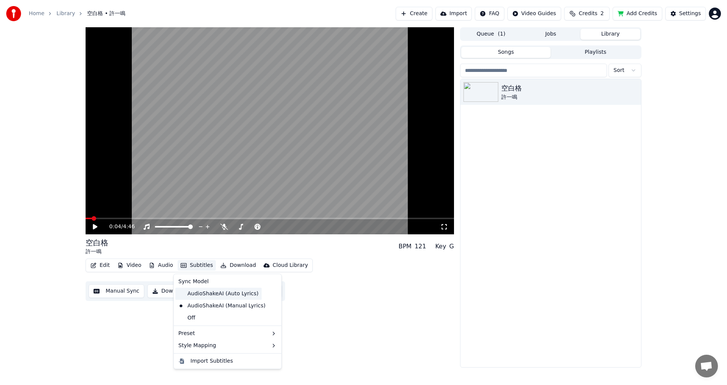
click at [209, 293] on div "AudioShakeAI (Auto Lyrics)" at bounding box center [218, 294] width 86 height 12
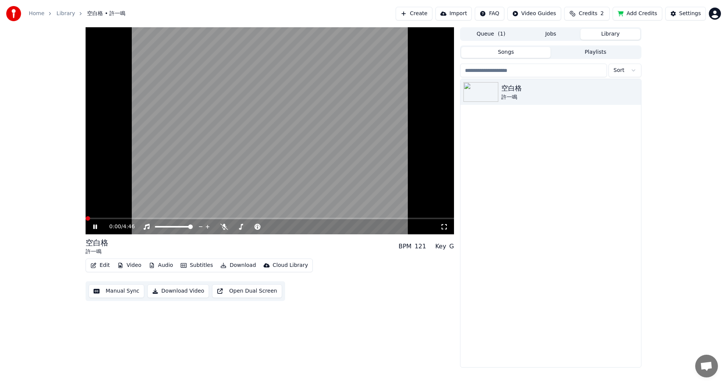
click at [86, 220] on span at bounding box center [88, 218] width 5 height 5
click at [111, 220] on div "0:01 / 4:46" at bounding box center [270, 226] width 369 height 15
click at [118, 219] on span at bounding box center [270, 219] width 369 height 2
click at [127, 219] on span at bounding box center [270, 219] width 369 height 2
click at [95, 228] on icon at bounding box center [101, 227] width 18 height 6
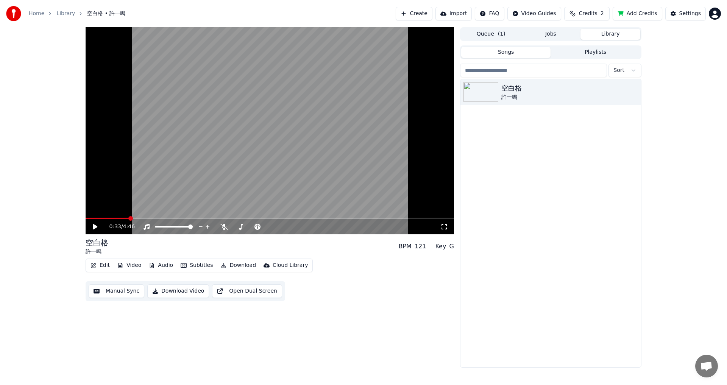
click at [103, 264] on button "Edit" at bounding box center [100, 265] width 25 height 11
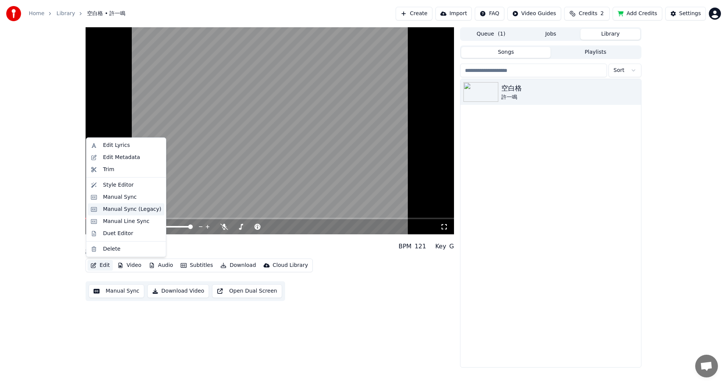
click at [127, 211] on div "Manual Sync (Legacy)" at bounding box center [132, 210] width 58 height 8
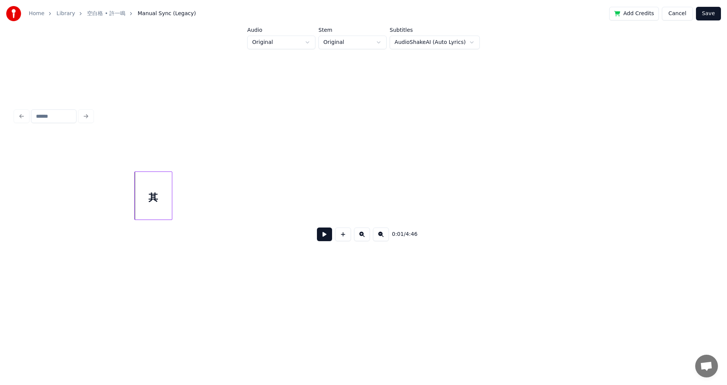
click at [158, 207] on div "其" at bounding box center [153, 198] width 37 height 52
click at [326, 239] on button at bounding box center [324, 235] width 15 height 14
click at [697, 197] on div "其" at bounding box center [693, 198] width 37 height 52
click at [325, 238] on button at bounding box center [324, 235] width 15 height 14
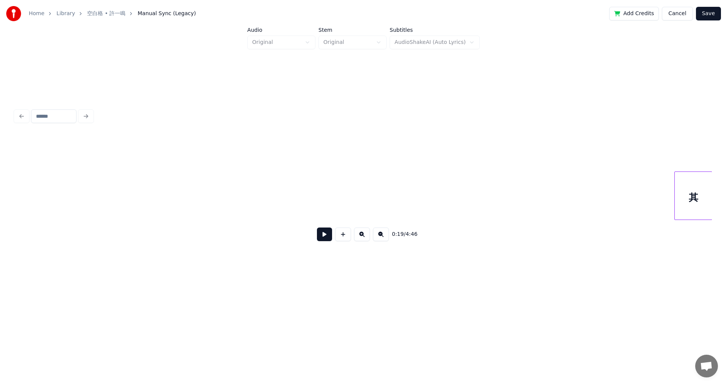
scroll to position [0, 622]
click at [708, 233] on div "0:19 / 4:46" at bounding box center [363, 191] width 697 height 115
click at [687, 232] on div "0:16 / 4:46" at bounding box center [363, 191] width 697 height 115
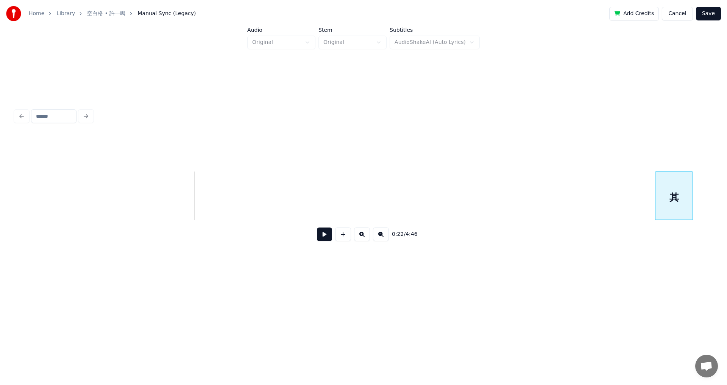
click at [675, 233] on div "0:22 / 4:46" at bounding box center [363, 191] width 697 height 115
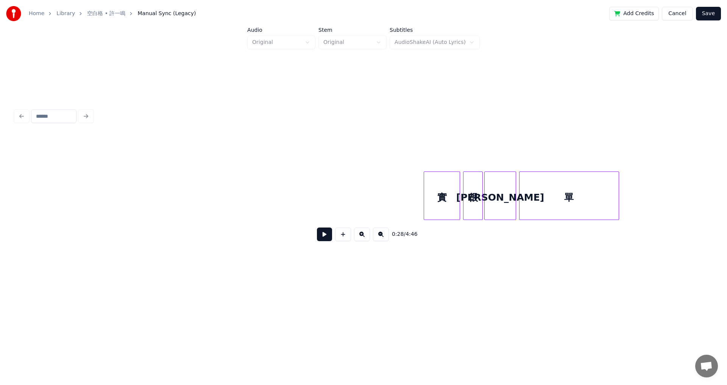
scroll to position [0, 2041]
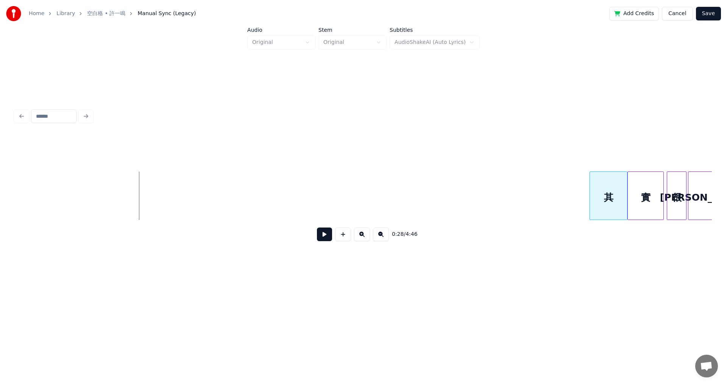
click at [603, 240] on div "0:28 / 4:46" at bounding box center [363, 191] width 697 height 115
click at [323, 239] on button at bounding box center [324, 235] width 15 height 14
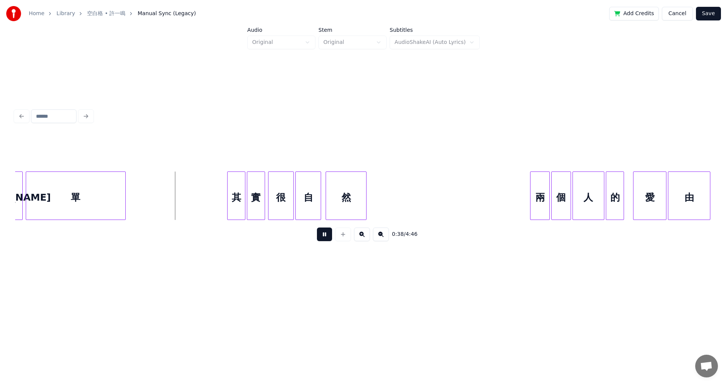
click at [323, 239] on button at bounding box center [324, 235] width 15 height 14
click at [712, 9] on button "Save" at bounding box center [708, 14] width 25 height 14
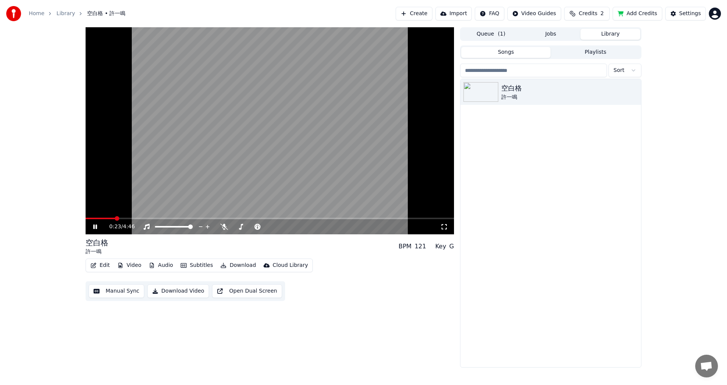
click at [98, 225] on icon at bounding box center [101, 227] width 18 height 6
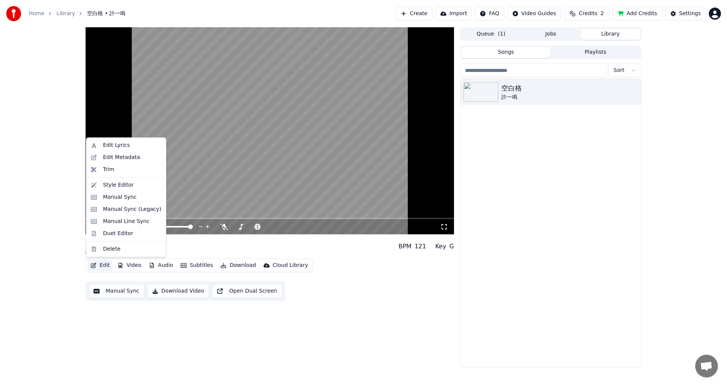
click at [97, 266] on button "Edit" at bounding box center [100, 265] width 25 height 11
click at [127, 211] on div "Manual Sync (Legacy)" at bounding box center [132, 210] width 58 height 8
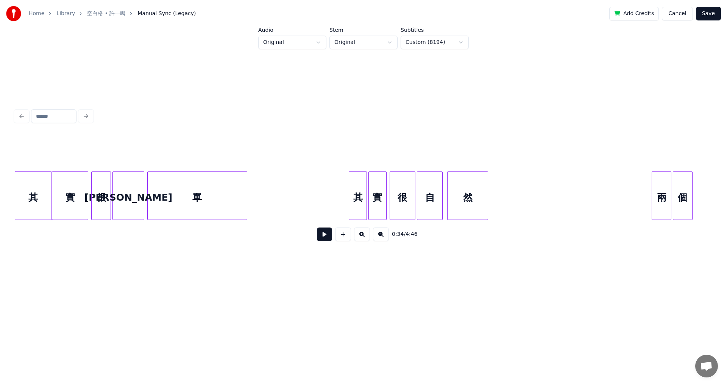
scroll to position [0, 2484]
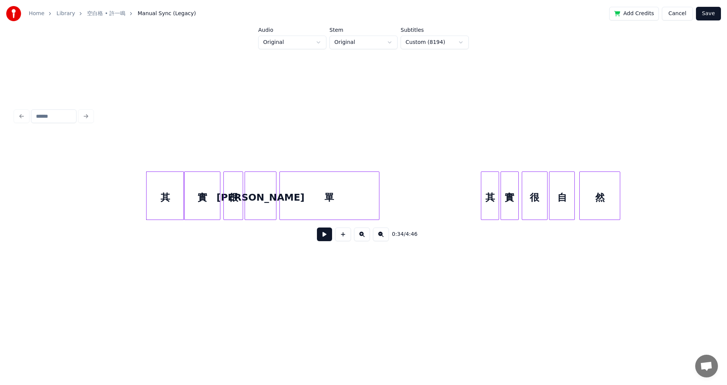
click at [713, 12] on button "Save" at bounding box center [708, 14] width 25 height 14
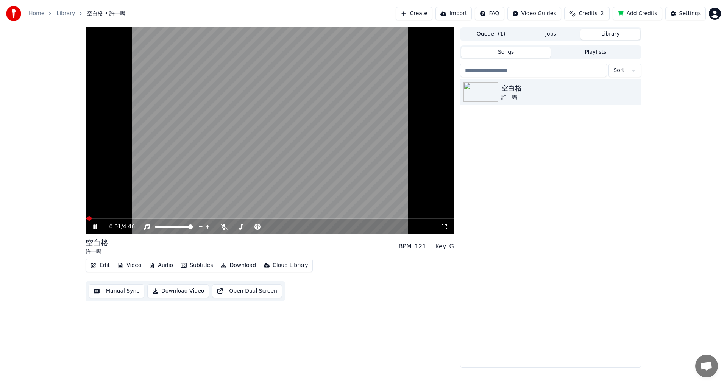
click at [95, 228] on icon at bounding box center [101, 227] width 18 height 6
click at [95, 228] on icon at bounding box center [95, 226] width 5 height 5
click at [113, 218] on span at bounding box center [270, 219] width 369 height 2
click at [95, 229] on icon at bounding box center [101, 227] width 18 height 6
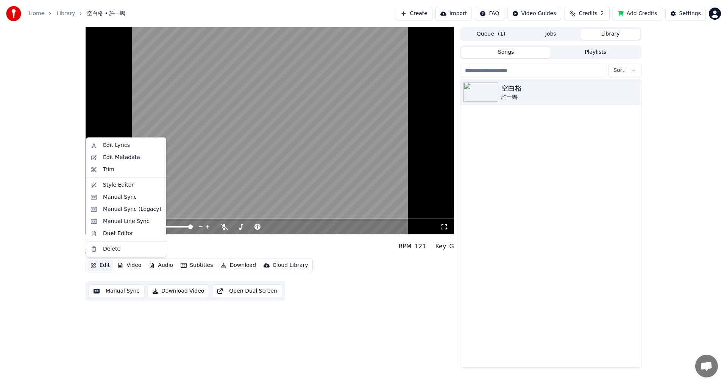
click at [101, 266] on button "Edit" at bounding box center [100, 265] width 25 height 11
click at [124, 197] on div "Manual Sync" at bounding box center [120, 198] width 34 height 8
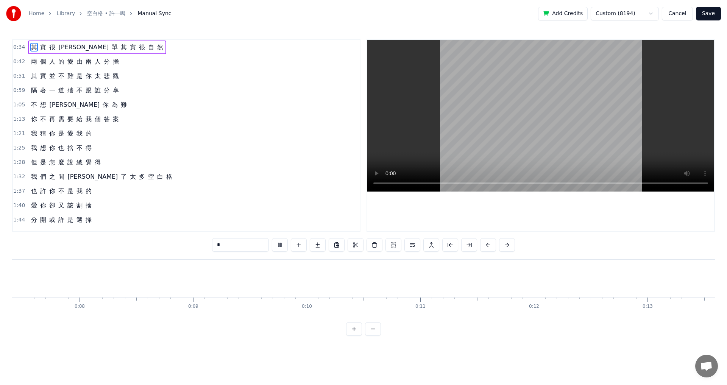
scroll to position [0, 844]
click at [504, 115] on video at bounding box center [540, 116] width 347 height 152
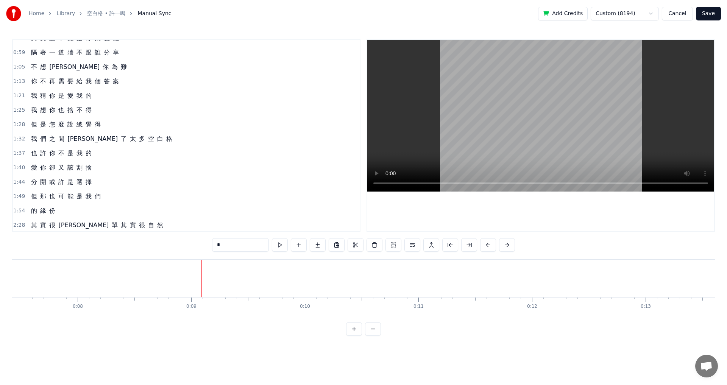
scroll to position [0, 0]
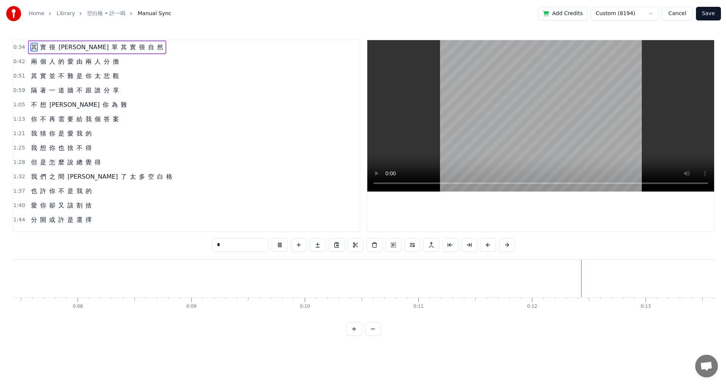
drag, startPoint x: 522, startPoint y: 115, endPoint x: 521, endPoint y: 134, distance: 19.3
click at [521, 134] on video at bounding box center [540, 116] width 347 height 152
click at [513, 113] on video at bounding box center [540, 116] width 347 height 152
click at [109, 62] on div "兩 個 人 的 愛 由 兩 人 分 擔" at bounding box center [75, 62] width 94 height 14
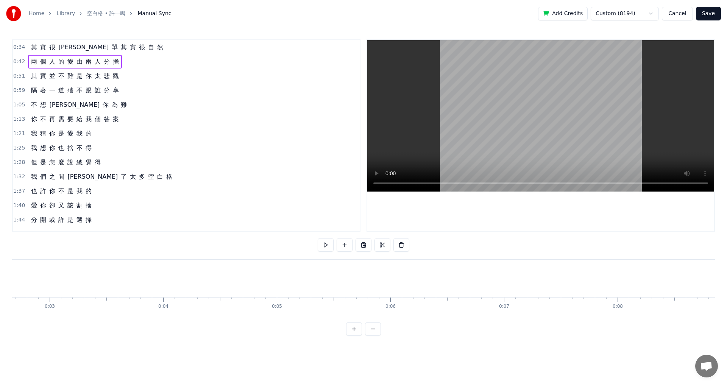
scroll to position [0, 0]
click at [681, 16] on button "Cancel" at bounding box center [677, 14] width 31 height 14
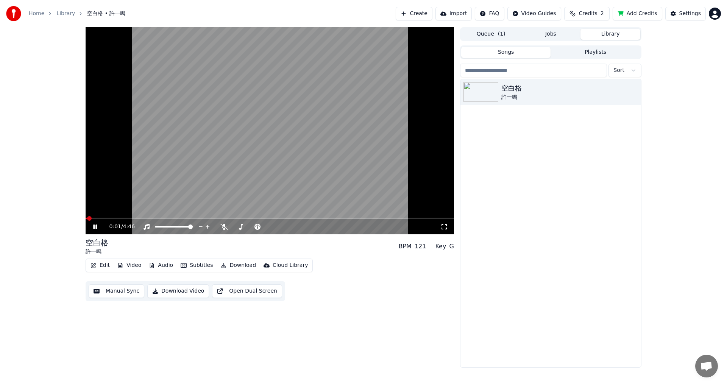
click at [98, 217] on video at bounding box center [270, 130] width 369 height 207
click at [94, 224] on icon at bounding box center [101, 227] width 18 height 6
click at [96, 229] on icon at bounding box center [95, 227] width 4 height 5
click at [96, 268] on icon "button" at bounding box center [94, 265] width 6 height 5
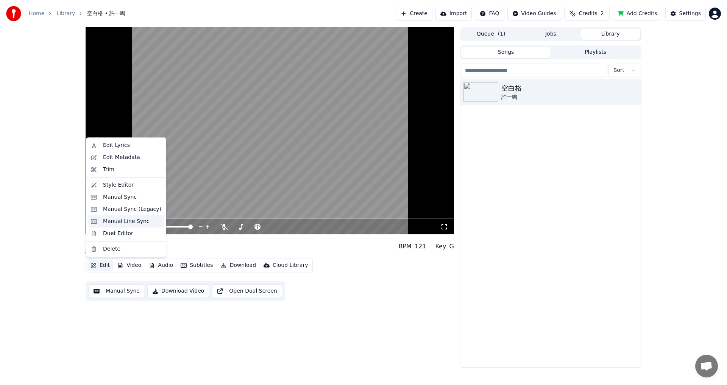
click at [121, 221] on div "Manual Line Sync" at bounding box center [126, 222] width 47 height 8
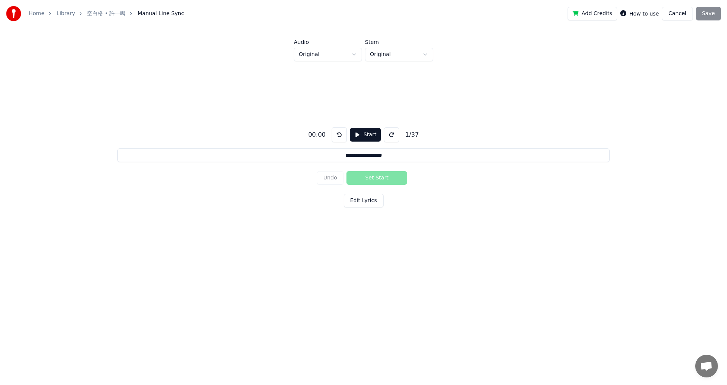
click at [366, 204] on button "Edit Lyrics" at bounding box center [364, 201] width 40 height 14
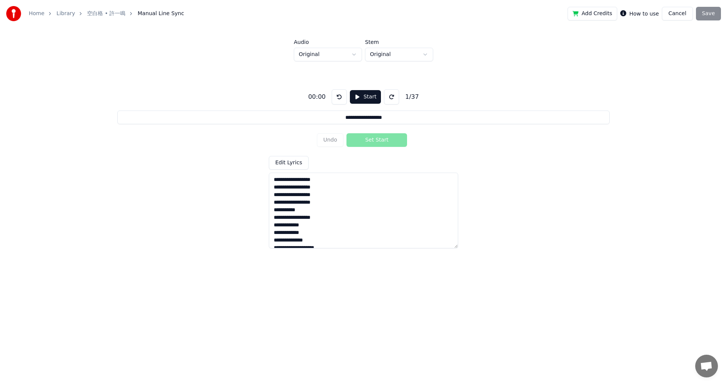
click at [707, 13] on div "Add Credits How to use Cancel Save" at bounding box center [644, 14] width 153 height 14
click at [359, 96] on button "Start" at bounding box center [365, 97] width 31 height 14
click at [359, 102] on button "Pause" at bounding box center [365, 97] width 34 height 14
click at [359, 102] on button "Start" at bounding box center [365, 97] width 31 height 14
click at [683, 16] on button "Cancel" at bounding box center [677, 14] width 31 height 14
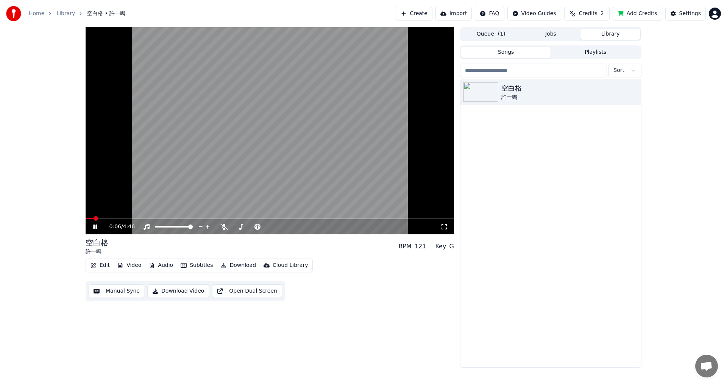
click at [97, 227] on icon at bounding box center [95, 227] width 4 height 5
click at [91, 228] on div "0:06 / 4:46" at bounding box center [270, 227] width 363 height 8
click at [96, 226] on icon at bounding box center [95, 226] width 5 height 5
click at [96, 226] on icon at bounding box center [95, 227] width 4 height 5
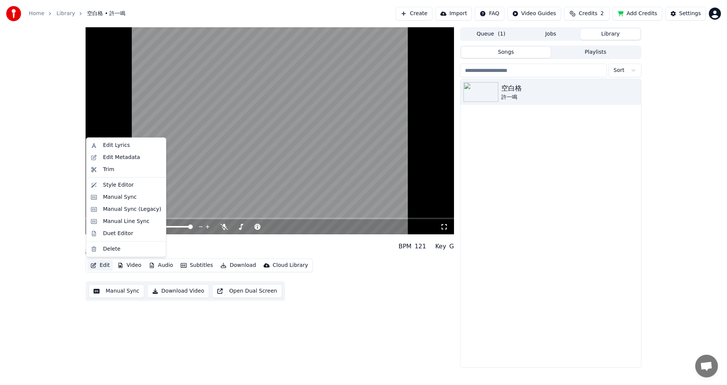
click at [102, 267] on button "Edit" at bounding box center [100, 265] width 25 height 11
click at [130, 211] on div "Manual Sync (Legacy)" at bounding box center [132, 210] width 58 height 8
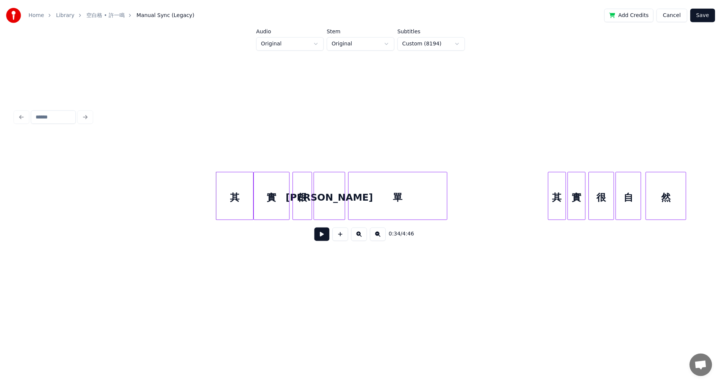
scroll to position [0, 2388]
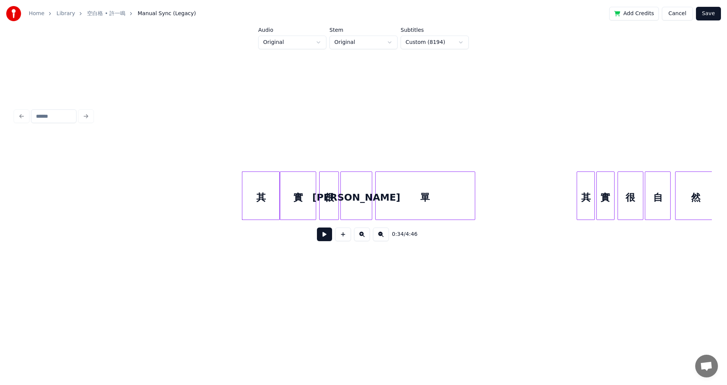
click at [684, 14] on button "Cancel" at bounding box center [677, 14] width 31 height 14
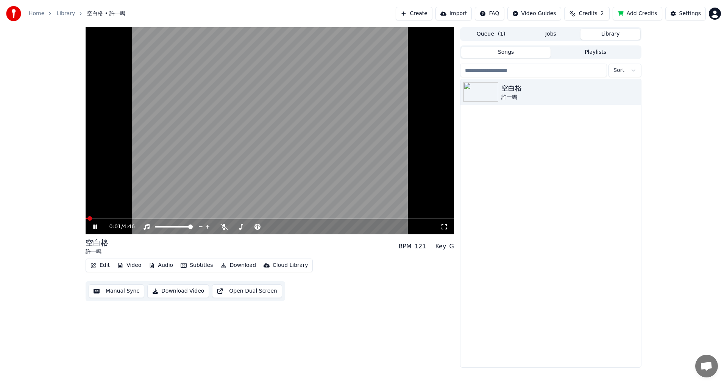
click at [94, 228] on icon at bounding box center [95, 227] width 4 height 5
click at [100, 267] on button "Edit" at bounding box center [100, 265] width 25 height 11
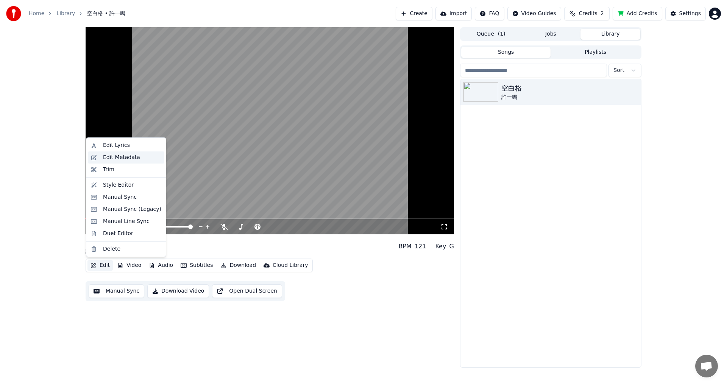
click at [129, 157] on div "Edit Metadata" at bounding box center [121, 158] width 37 height 8
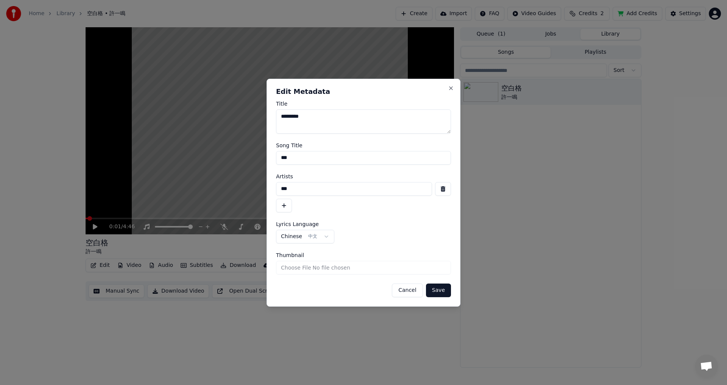
click at [404, 289] on button "Cancel" at bounding box center [407, 291] width 31 height 14
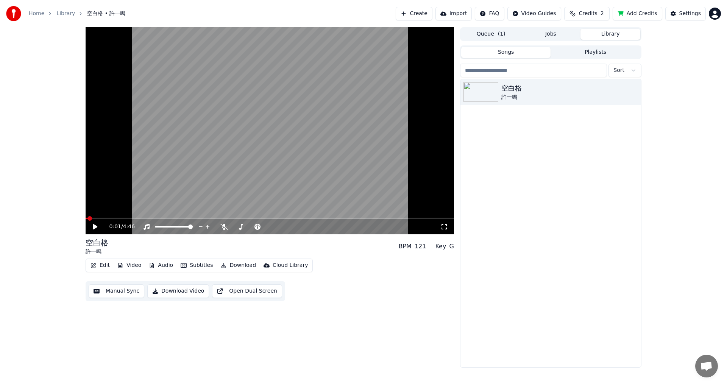
click at [104, 268] on button "Edit" at bounding box center [100, 265] width 25 height 11
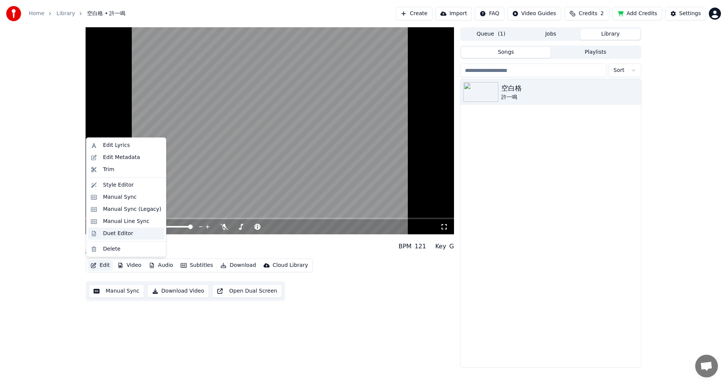
click at [120, 234] on div "Duet Editor" at bounding box center [118, 234] width 30 height 8
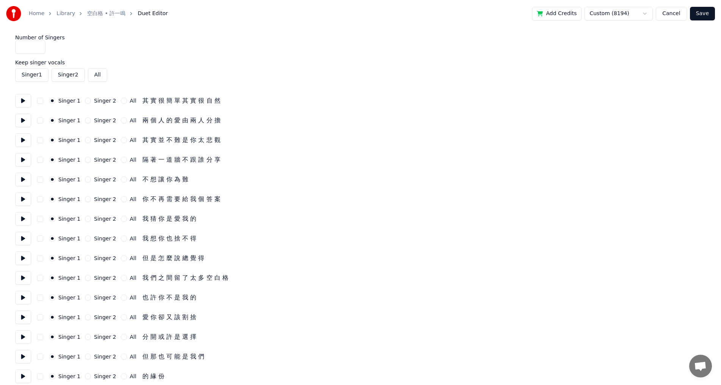
click at [682, 10] on button "Cancel" at bounding box center [671, 14] width 31 height 14
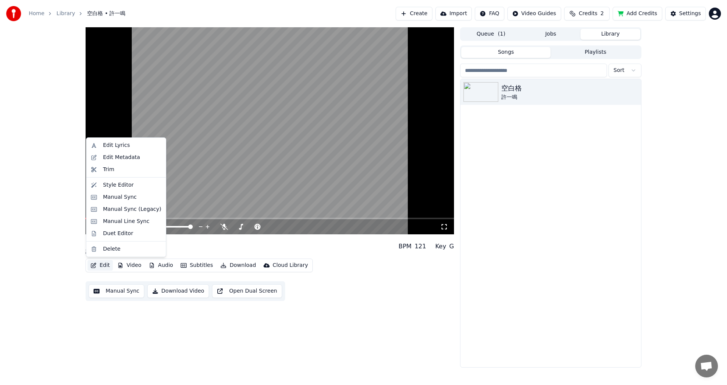
click at [92, 266] on icon "button" at bounding box center [94, 265] width 6 height 5
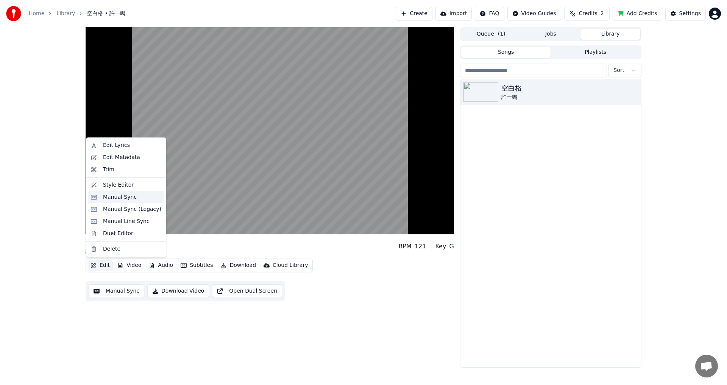
click at [126, 198] on div "Manual Sync" at bounding box center [120, 198] width 34 height 8
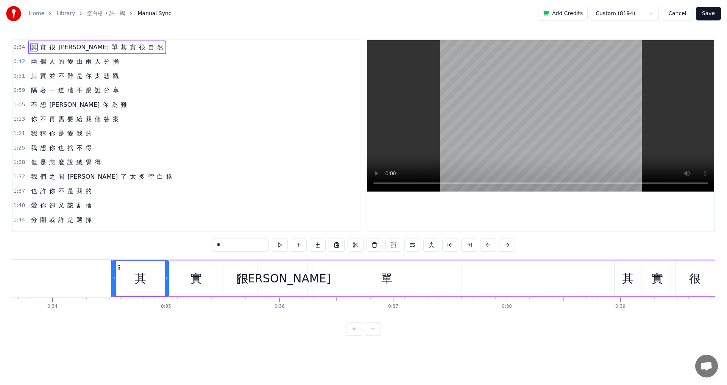
scroll to position [0, 3885]
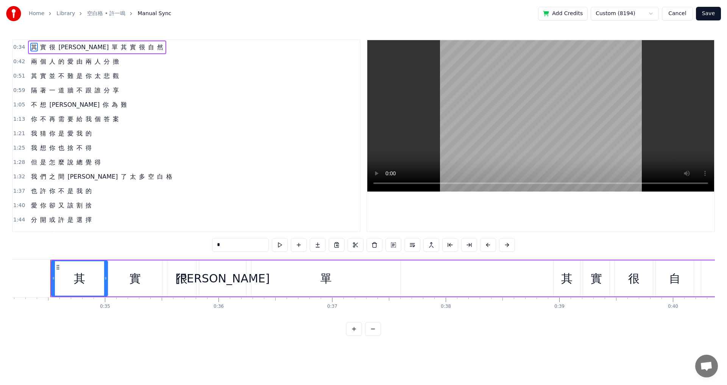
click at [226, 248] on input "*" at bounding box center [240, 245] width 57 height 14
click at [283, 245] on button at bounding box center [280, 245] width 16 height 14
click at [279, 245] on button at bounding box center [280, 245] width 16 height 14
click at [140, 272] on div "實" at bounding box center [135, 278] width 11 height 17
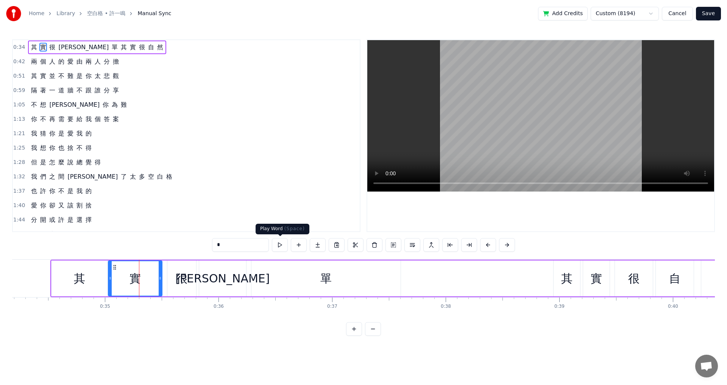
click at [283, 242] on button at bounding box center [280, 245] width 16 height 14
click at [80, 270] on div "其" at bounding box center [79, 278] width 11 height 17
type input "*"
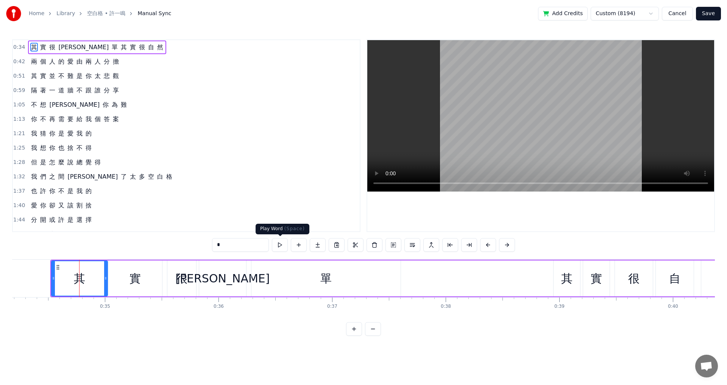
click at [281, 245] on button at bounding box center [280, 245] width 16 height 14
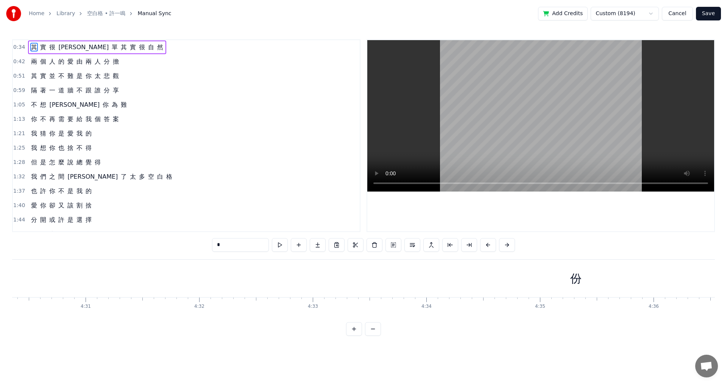
scroll to position [0, 30669]
drag, startPoint x: 628, startPoint y: 281, endPoint x: 621, endPoint y: 281, distance: 6.8
click at [621, 281] on div "份" at bounding box center [630, 279] width 2136 height 38
type input "*"
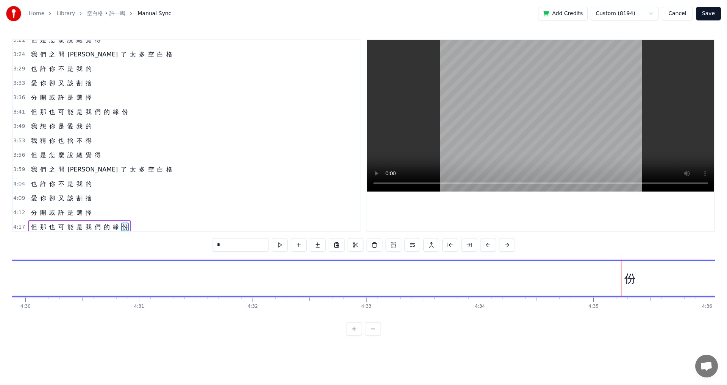
scroll to position [341, 0]
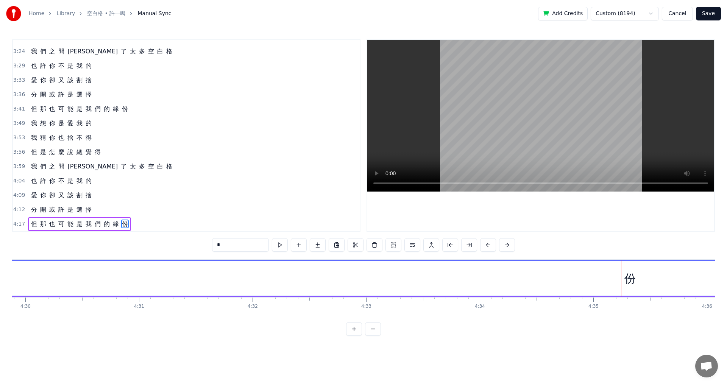
drag, startPoint x: 632, startPoint y: 282, endPoint x: 582, endPoint y: 282, distance: 50.4
click at [582, 282] on div "份" at bounding box center [630, 278] width 2135 height 34
click at [631, 280] on div "份" at bounding box center [630, 278] width 11 height 17
click at [638, 281] on div "份" at bounding box center [630, 278] width 2135 height 34
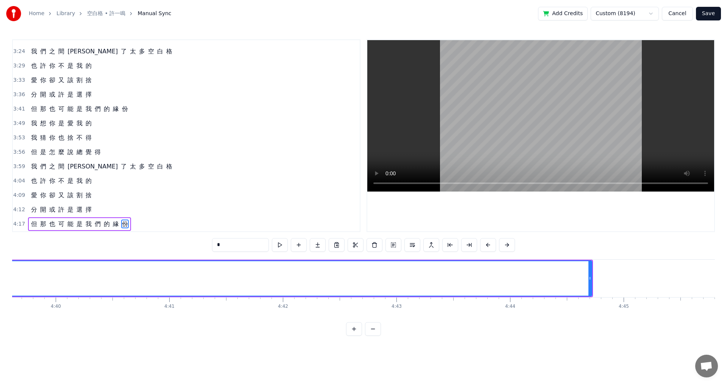
scroll to position [0, 31811]
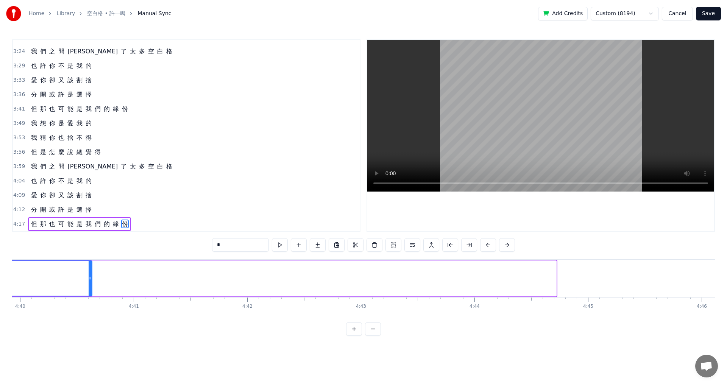
drag, startPoint x: 554, startPoint y: 280, endPoint x: 89, endPoint y: 259, distance: 464.9
click at [89, 259] on div "0:34 其 實 很 簡 單 其 實 很 自 然 0:42 兩 個 人 的 愛 由 兩 人 分 擔 0:51 其 實 並 不 難 是 你 太 悲 觀 0:59…" at bounding box center [363, 187] width 703 height 297
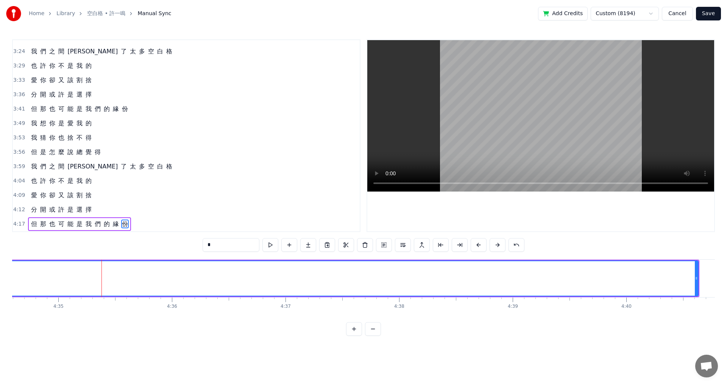
scroll to position [0, 31222]
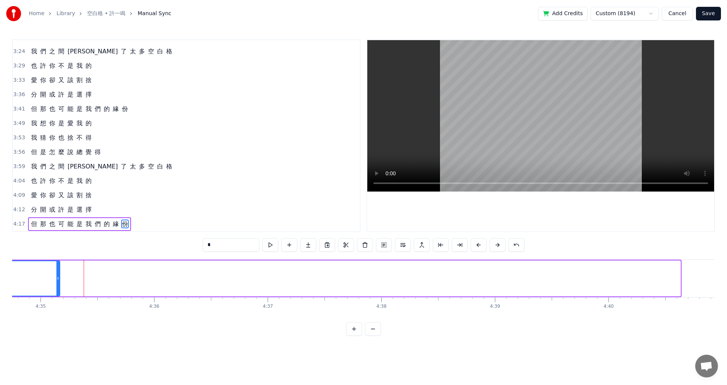
drag, startPoint x: 680, startPoint y: 281, endPoint x: 59, endPoint y: 279, distance: 620.9
click at [59, 279] on div at bounding box center [57, 278] width 3 height 34
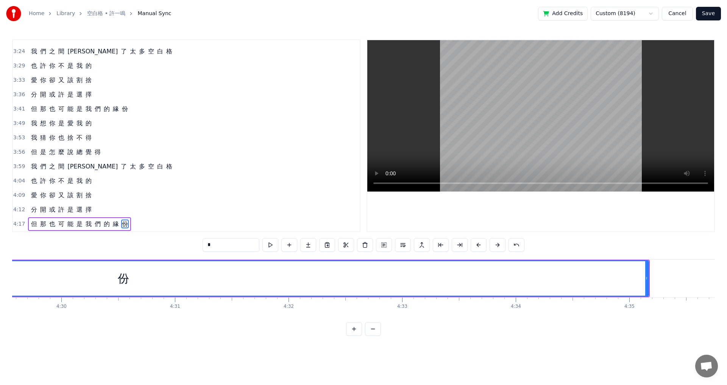
scroll to position [0, 30669]
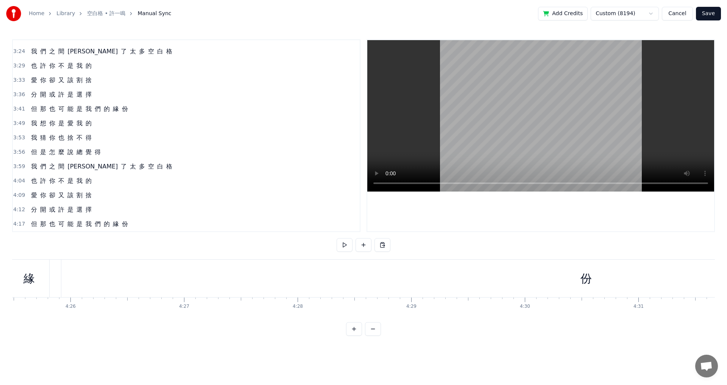
scroll to position [0, 30223]
click at [434, 280] on div "份" at bounding box center [533, 279] width 1050 height 38
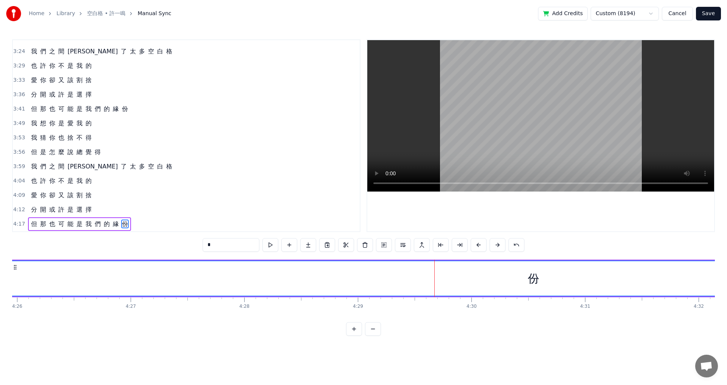
click at [536, 280] on div "份" at bounding box center [533, 278] width 11 height 17
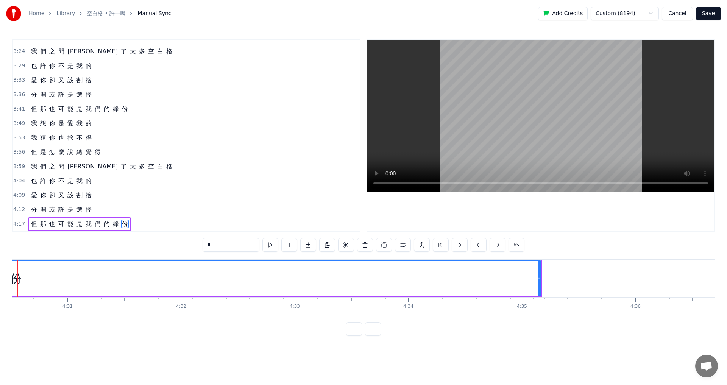
scroll to position [0, 30705]
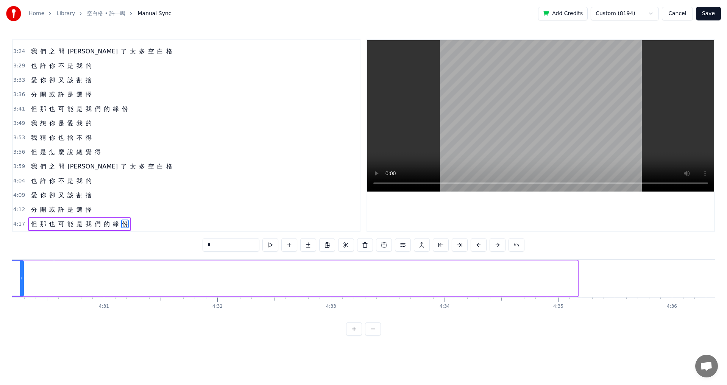
drag, startPoint x: 575, startPoint y: 280, endPoint x: 22, endPoint y: 253, distance: 554.1
click at [22, 253] on div "0:34 其 實 很 簡 單 其 實 很 自 然 0:42 兩 個 人 的 愛 由 兩 人 分 擔 0:51 其 實 並 不 難 是 你 太 悲 觀 0:59…" at bounding box center [363, 187] width 703 height 297
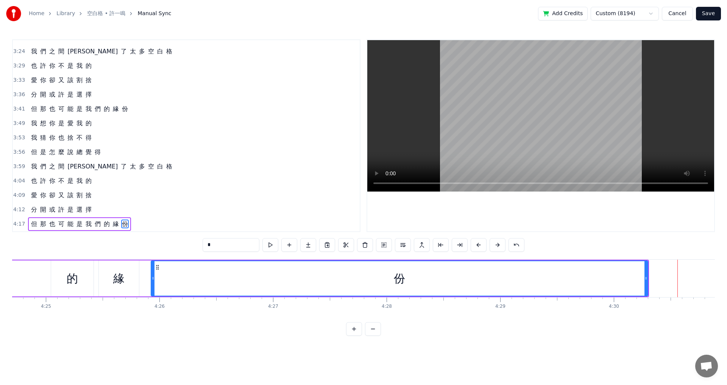
scroll to position [0, 30134]
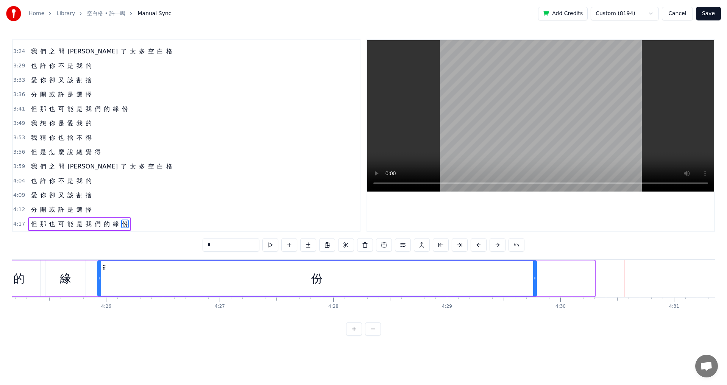
drag, startPoint x: 592, startPoint y: 281, endPoint x: 534, endPoint y: 280, distance: 58.0
click at [534, 280] on icon at bounding box center [534, 278] width 3 height 6
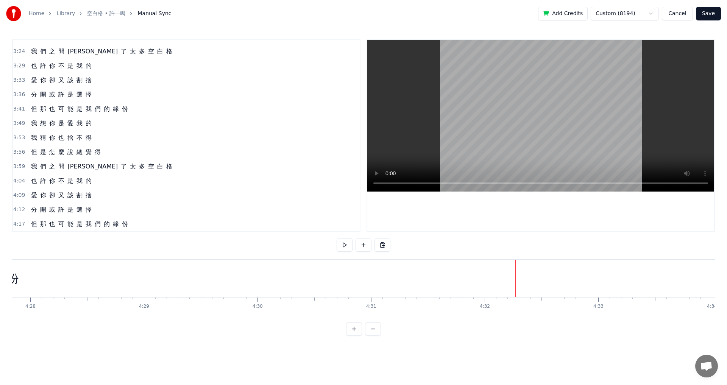
scroll to position [0, 30259]
click at [141, 223] on div "4:17 但 那 也 可 能 是 我 們 的 緣 份" at bounding box center [186, 224] width 347 height 14
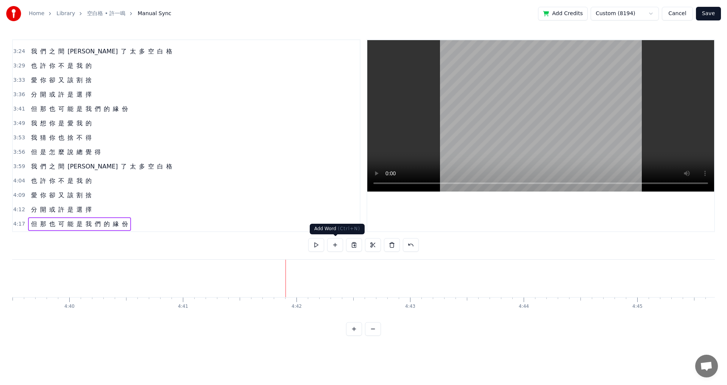
click at [331, 248] on button at bounding box center [335, 245] width 16 height 14
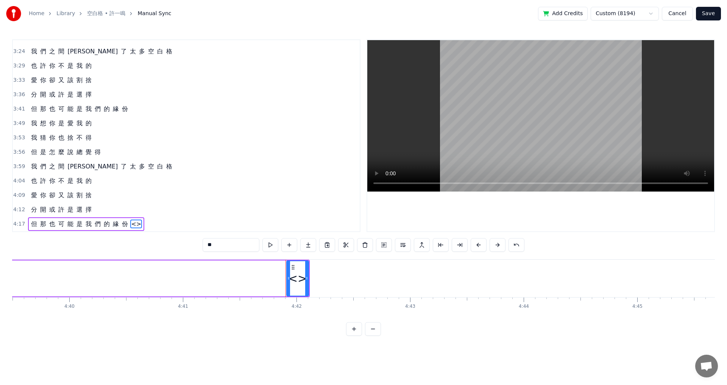
click at [298, 280] on div "<>" at bounding box center [297, 278] width 19 height 17
click at [133, 225] on span "<>" at bounding box center [136, 224] width 12 height 9
click at [309, 246] on button at bounding box center [308, 245] width 16 height 14
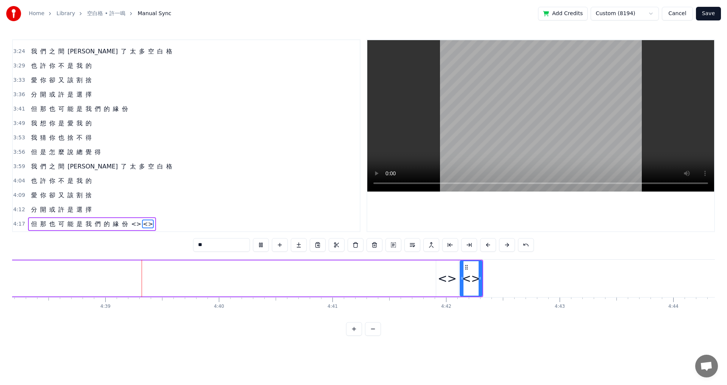
scroll to position [0, 31613]
click at [501, 313] on div "Delete Word Del" at bounding box center [523, 311] width 93 height 12
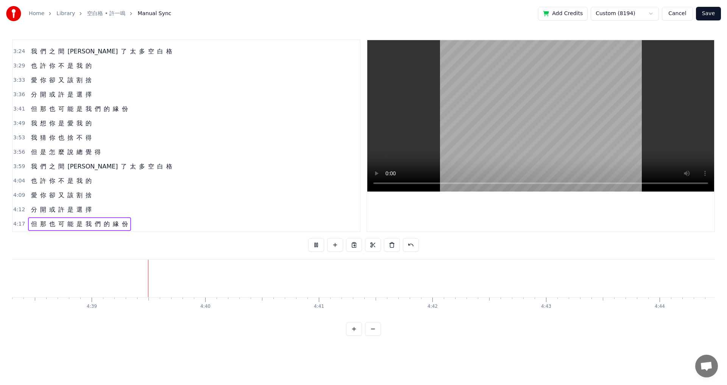
scroll to position [0, 31653]
click at [714, 14] on button "Save" at bounding box center [708, 14] width 25 height 14
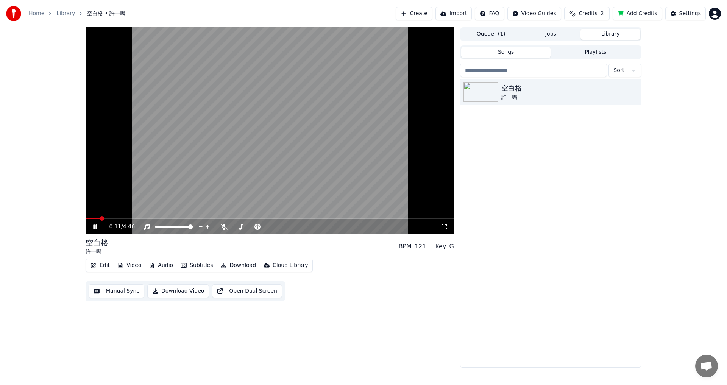
click at [95, 225] on icon at bounding box center [101, 227] width 18 height 6
click at [102, 266] on button "Edit" at bounding box center [100, 265] width 25 height 11
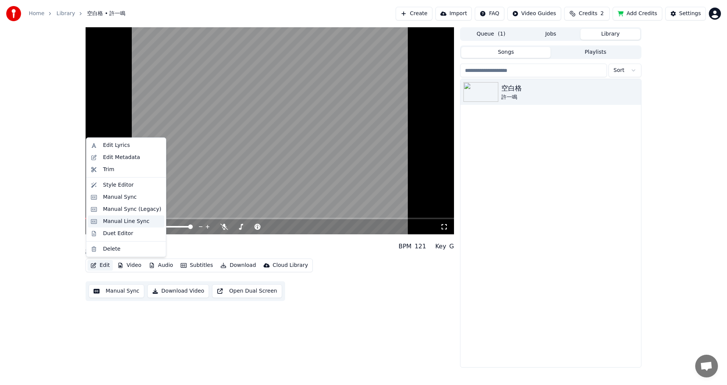
click at [123, 219] on div "Manual Line Sync" at bounding box center [126, 222] width 47 height 8
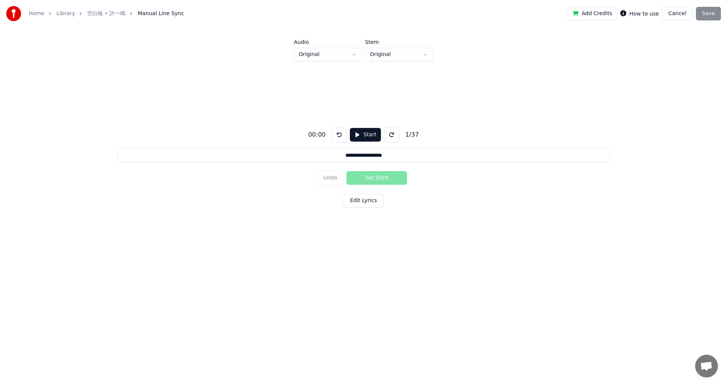
click at [675, 14] on button "Cancel" at bounding box center [677, 14] width 31 height 14
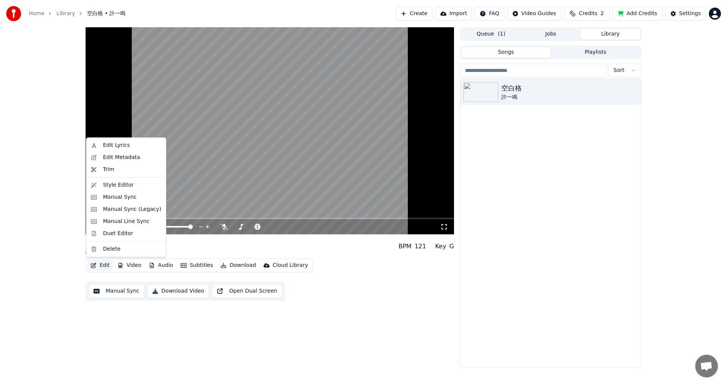
click at [98, 266] on button "Edit" at bounding box center [100, 265] width 25 height 11
click at [113, 211] on div "Manual Sync (Legacy)" at bounding box center [132, 210] width 58 height 8
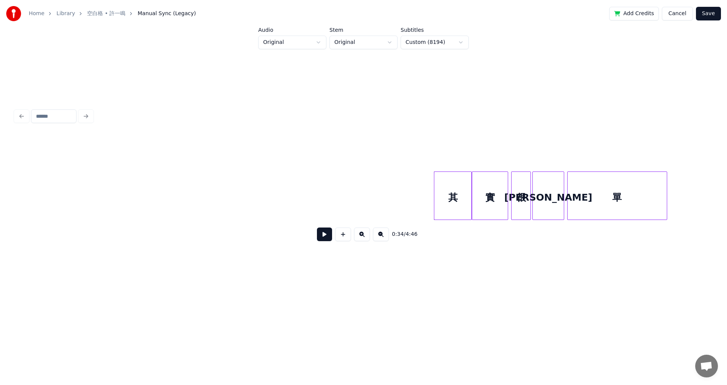
scroll to position [0, 2485]
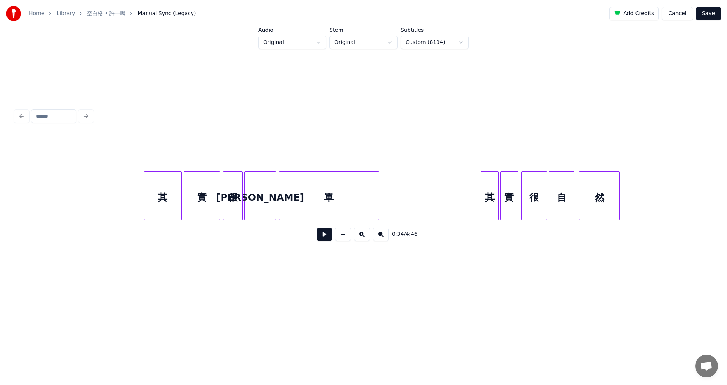
click at [163, 200] on div "其" at bounding box center [162, 198] width 37 height 52
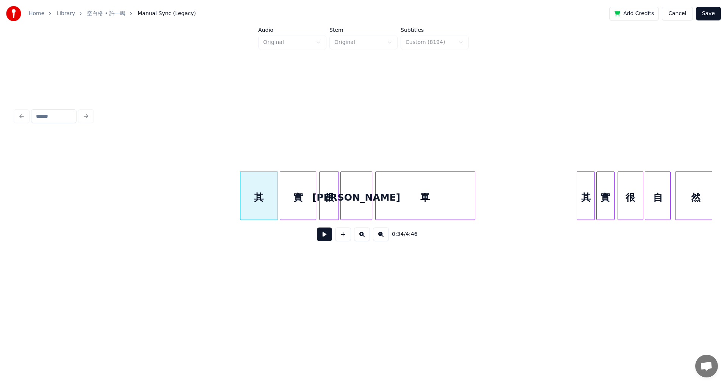
scroll to position [0, 2352]
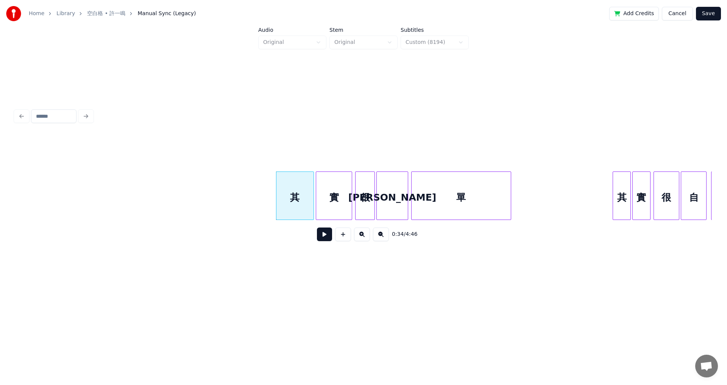
click at [324, 239] on button at bounding box center [324, 235] width 15 height 14
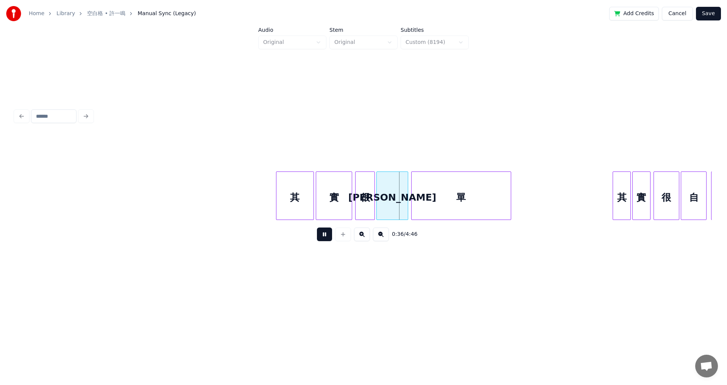
click at [324, 239] on button at bounding box center [324, 235] width 15 height 14
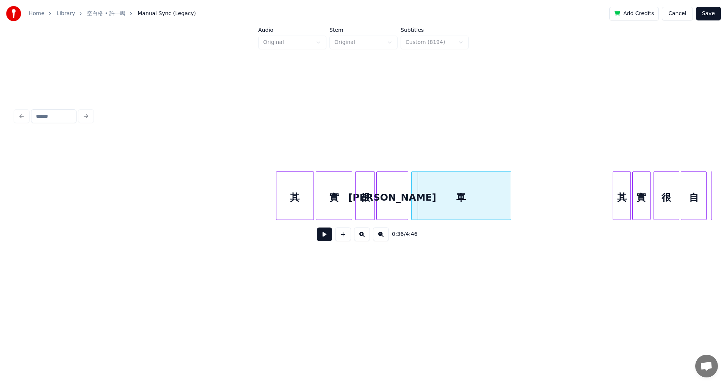
click at [709, 15] on button "Save" at bounding box center [708, 14] width 25 height 14
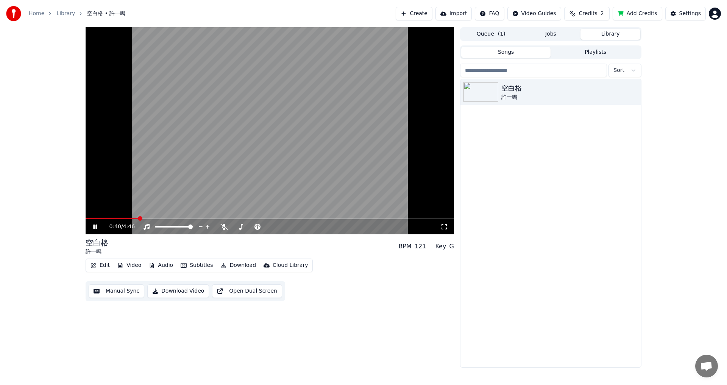
click at [122, 218] on span at bounding box center [112, 219] width 53 height 2
click at [92, 227] on icon at bounding box center [101, 227] width 18 height 6
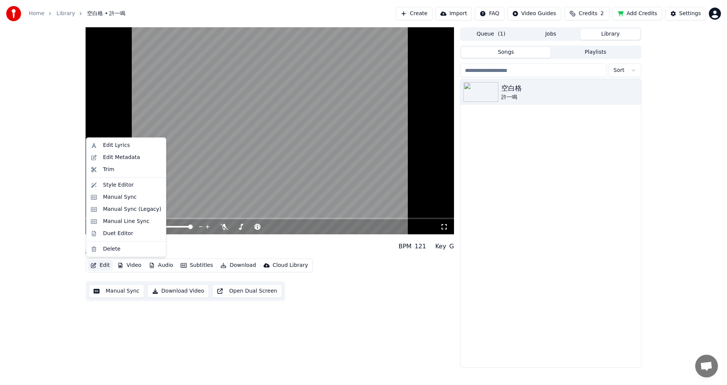
click at [99, 267] on button "Edit" at bounding box center [100, 265] width 25 height 11
click at [119, 199] on div "Manual Sync" at bounding box center [120, 198] width 34 height 8
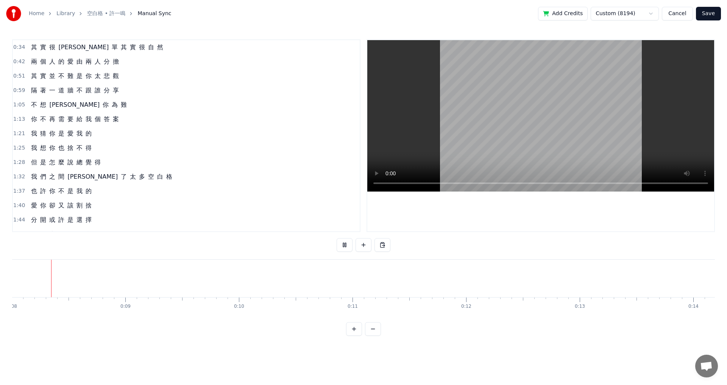
scroll to position [0, 897]
drag, startPoint x: 44, startPoint y: 320, endPoint x: 97, endPoint y: 323, distance: 53.5
click at [138, 323] on html "Home Library 空白格 • 許一鳴 Manual Sync Add Credits Custom (8194) Cancel Save 0:34 其…" at bounding box center [363, 174] width 727 height 348
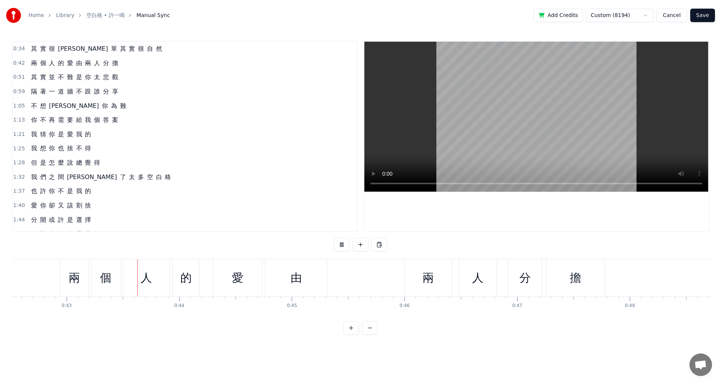
scroll to position [0, 4832]
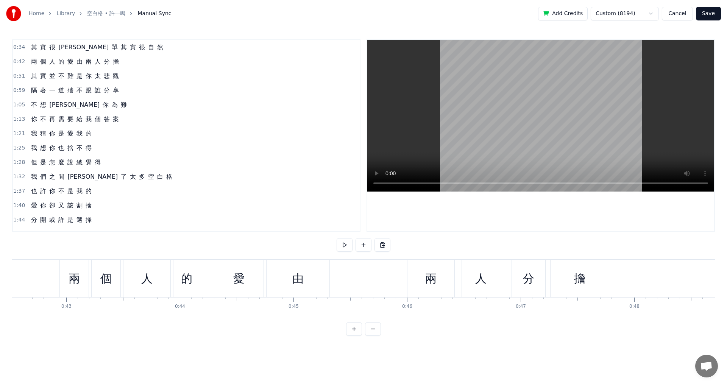
click at [715, 16] on button "Save" at bounding box center [708, 14] width 25 height 14
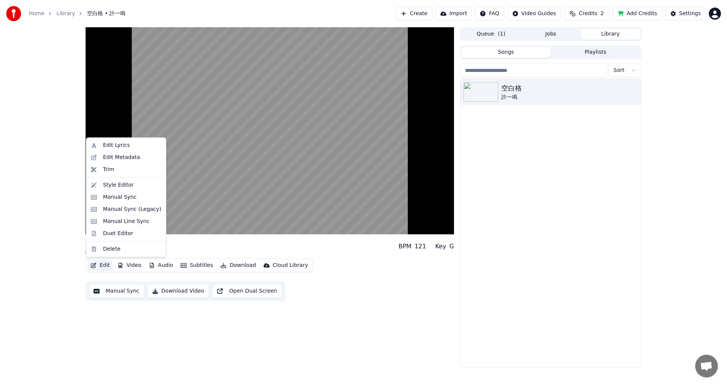
click at [95, 266] on icon "button" at bounding box center [94, 265] width 6 height 5
click at [123, 235] on div "Duet Editor" at bounding box center [118, 234] width 30 height 8
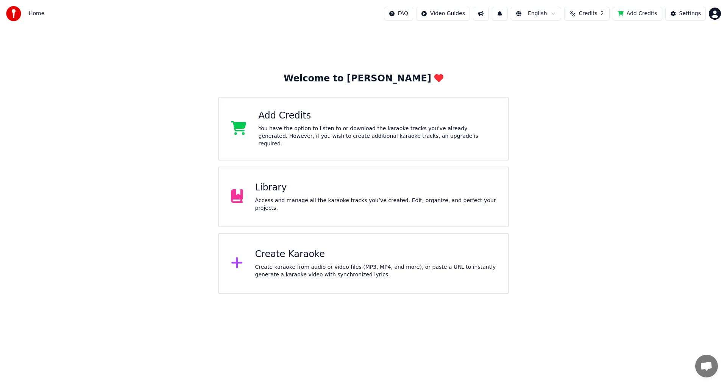
click at [36, 11] on span "Home" at bounding box center [37, 14] width 16 height 8
click at [259, 181] on div "Library Access and manage all the karaoke tracks you’ve created. Edit, organize…" at bounding box center [363, 197] width 291 height 61
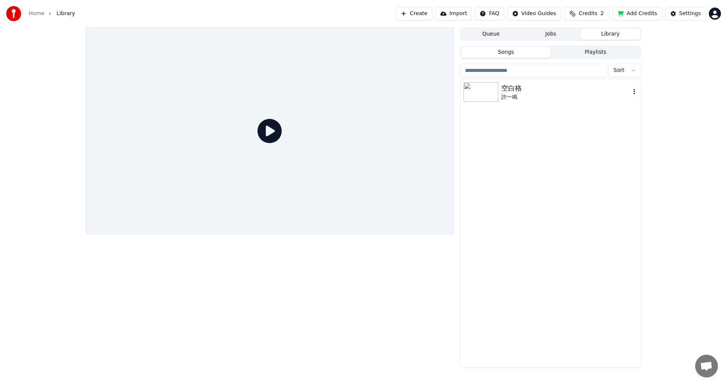
click at [497, 97] on img at bounding box center [481, 92] width 35 height 20
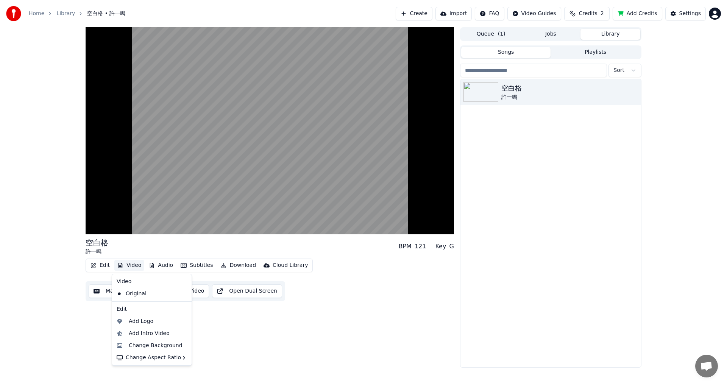
click at [132, 267] on button "Video" at bounding box center [129, 265] width 30 height 11
click at [169, 348] on div "Change Background" at bounding box center [156, 346] width 54 height 8
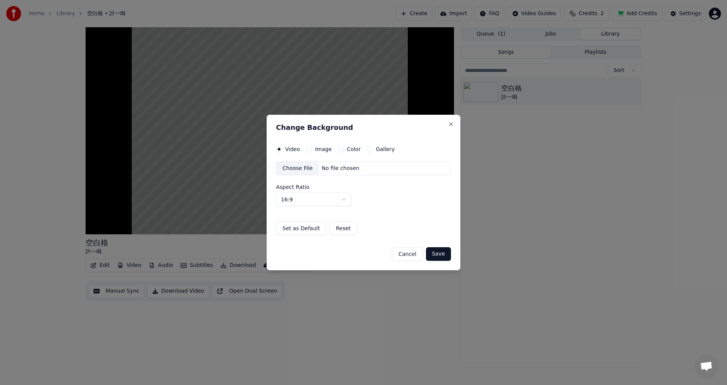
click at [340, 152] on div "Video Image Color Gallery Choose File No file chosen Aspect Ratio 16:9 **** ***…" at bounding box center [363, 190] width 175 height 89
click at [338, 150] on button "Color" at bounding box center [341, 149] width 6 height 6
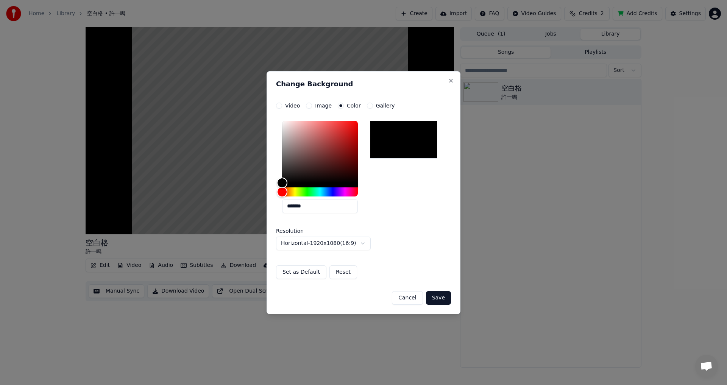
click at [282, 105] on button "Video" at bounding box center [279, 106] width 6 height 6
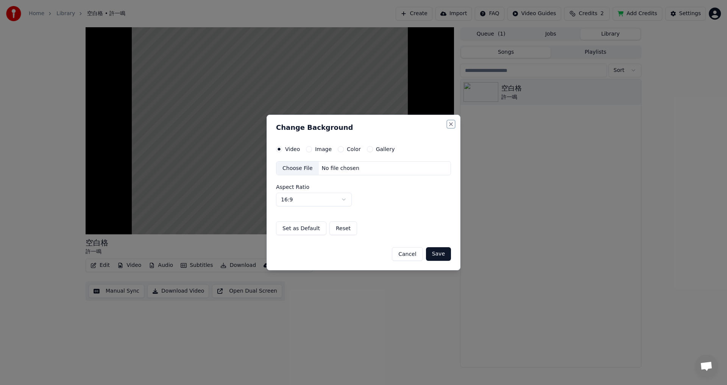
click at [451, 124] on button "Close" at bounding box center [451, 124] width 6 height 6
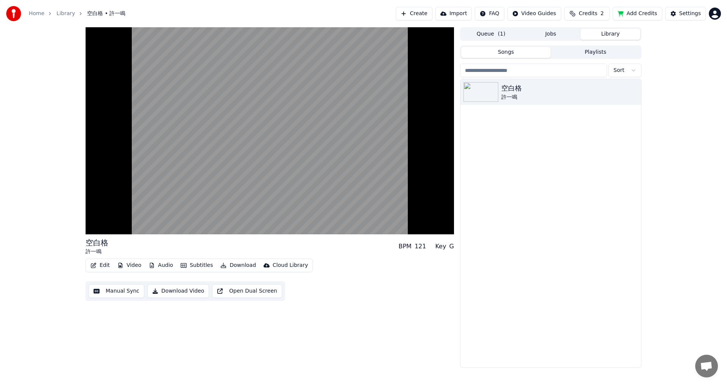
click at [179, 294] on button "Download Video" at bounding box center [178, 291] width 62 height 14
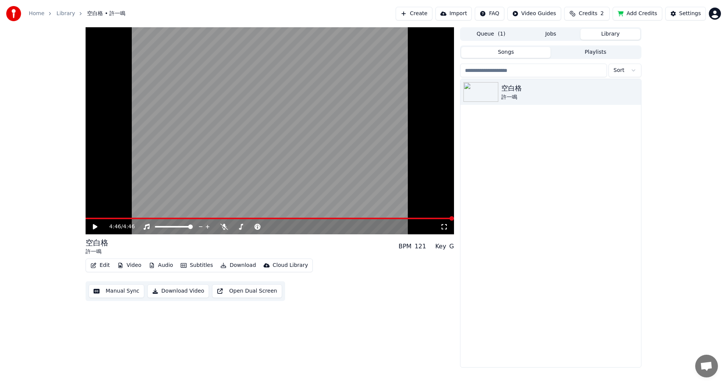
click at [619, 32] on button "Library" at bounding box center [611, 34] width 60 height 11
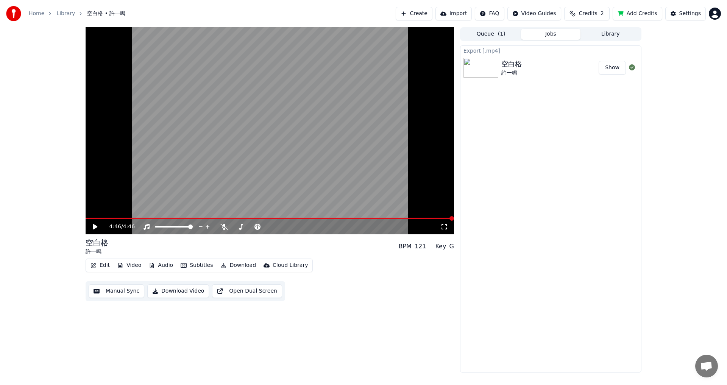
click at [574, 38] on button "Jobs" at bounding box center [551, 34] width 60 height 11
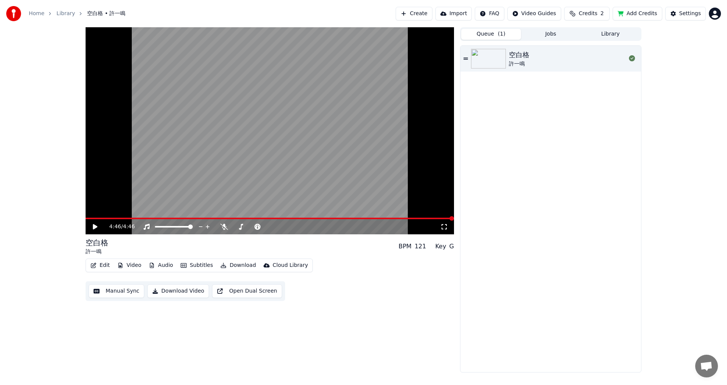
click at [493, 38] on button "Queue ( 1 )" at bounding box center [491, 34] width 60 height 11
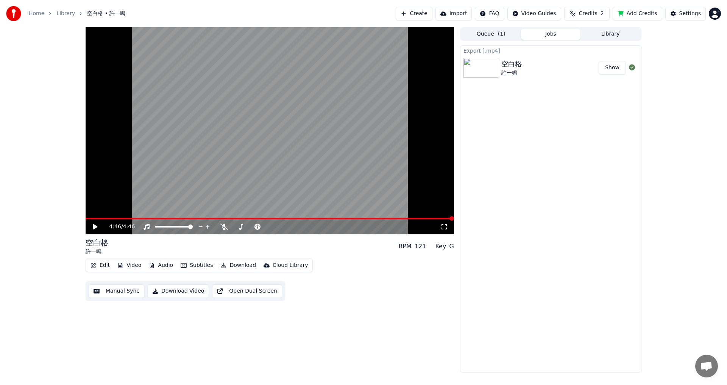
click at [542, 35] on button "Jobs" at bounding box center [551, 34] width 60 height 11
click at [609, 71] on button "Show" at bounding box center [612, 68] width 27 height 14
click at [712, 15] on html "Home Library 空白格 • 許一鳴 Create Import FAQ Video Guides Credits 2 Add Credits Set…" at bounding box center [363, 192] width 727 height 385
click at [660, 45] on span "Billing" at bounding box center [661, 49] width 16 height 8
click at [585, 11] on span "Credits" at bounding box center [588, 14] width 19 height 8
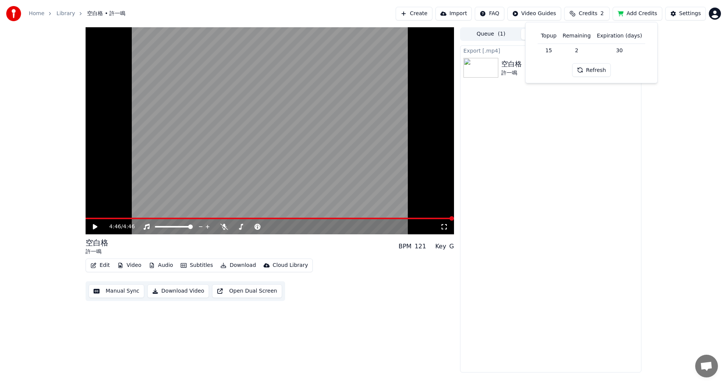
click at [590, 71] on button "Refresh" at bounding box center [591, 70] width 39 height 14
click at [556, 53] on td "15" at bounding box center [549, 51] width 22 height 14
click at [619, 55] on td "30" at bounding box center [619, 51] width 51 height 14
click at [619, 50] on td "30" at bounding box center [619, 51] width 51 height 14
click at [631, 120] on div "Export [.mp4] 空白格 許一鳴 Show" at bounding box center [550, 208] width 181 height 327
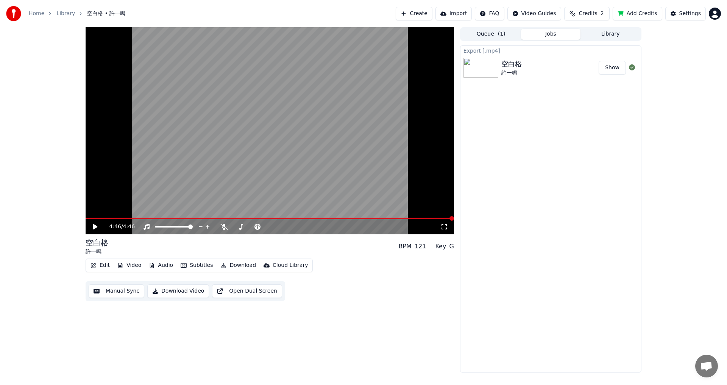
click at [423, 13] on button "Create" at bounding box center [414, 14] width 37 height 14
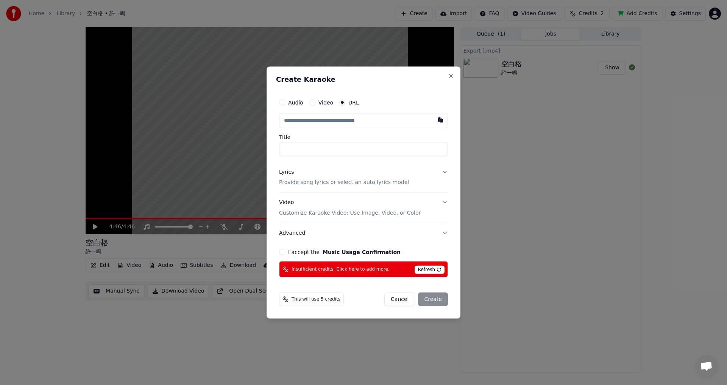
click at [312, 272] on span "Insufficient credits. Click here to add more." at bounding box center [341, 269] width 98 height 6
click at [450, 75] on button "Close" at bounding box center [451, 76] width 6 height 6
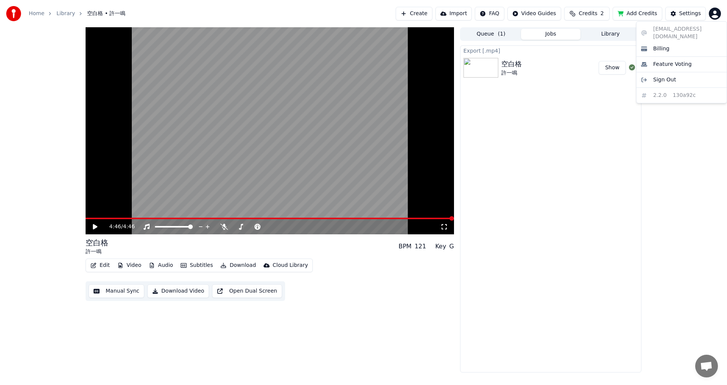
click at [715, 14] on html "Home Library 空白格 • 許一鳴 Create Import FAQ Video Guides Credits 2 Add Credits Set…" at bounding box center [363, 192] width 727 height 385
click at [665, 76] on span "Sign Out" at bounding box center [664, 80] width 23 height 8
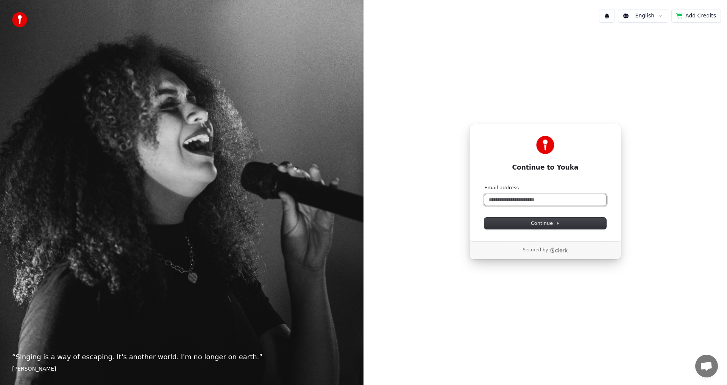
click at [505, 202] on input "Email address" at bounding box center [545, 199] width 122 height 11
click at [555, 222] on span "Continue" at bounding box center [545, 223] width 29 height 7
type input "**********"
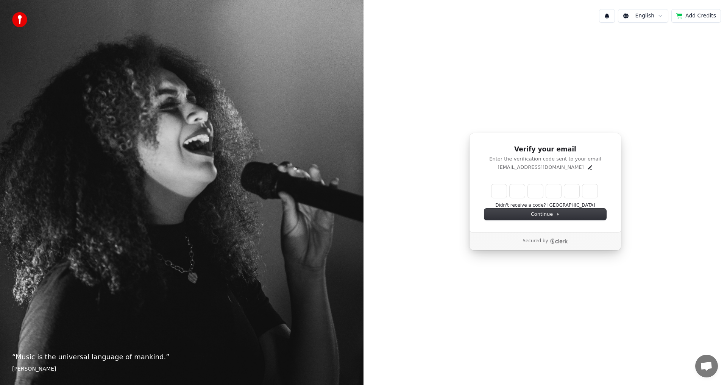
type input "*"
type input "**"
type input "*"
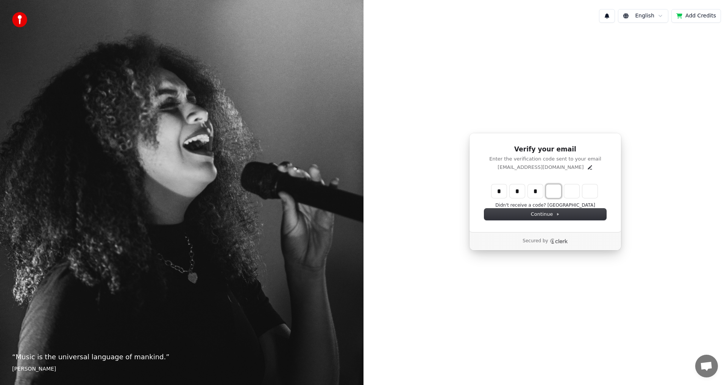
type input "***"
type input "*"
type input "****"
type input "*"
type input "******"
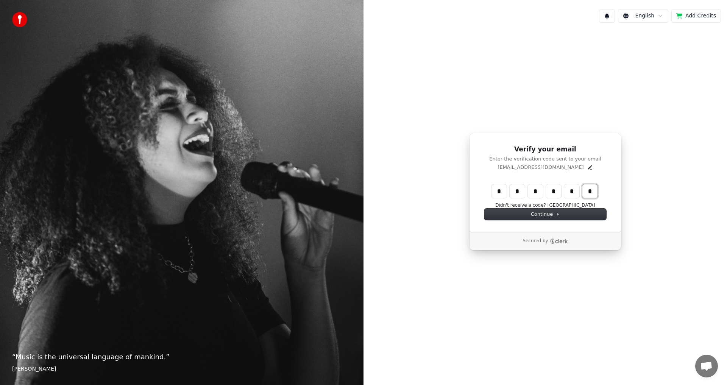
type input "*"
